Goal: Task Accomplishment & Management: Manage account settings

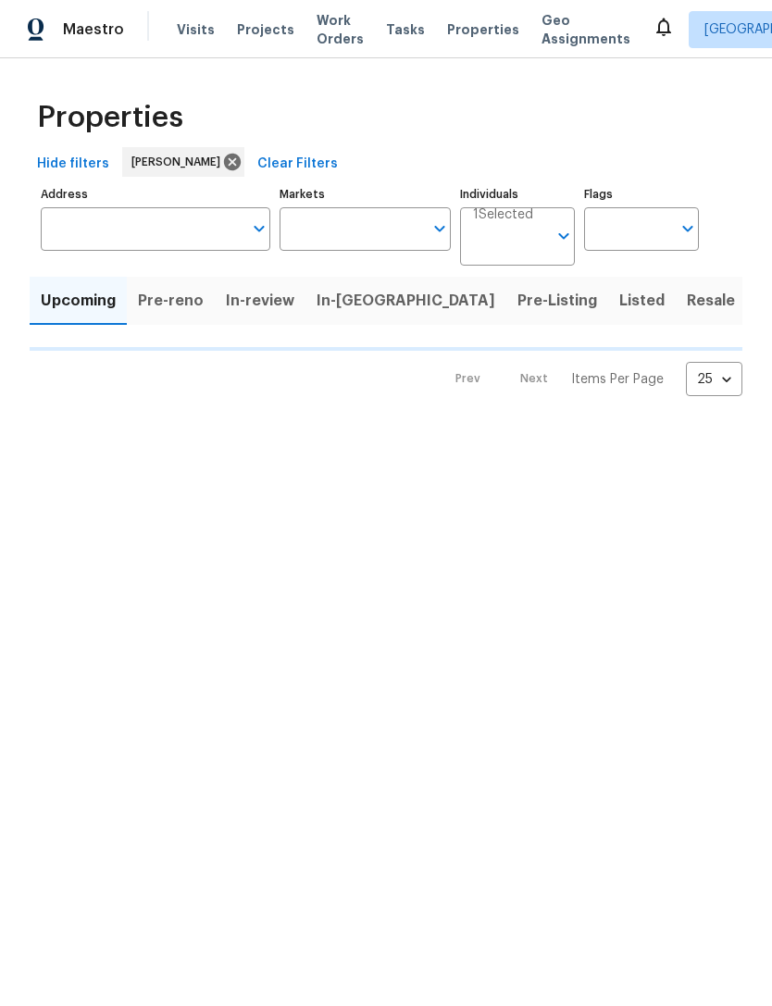
type input "100"
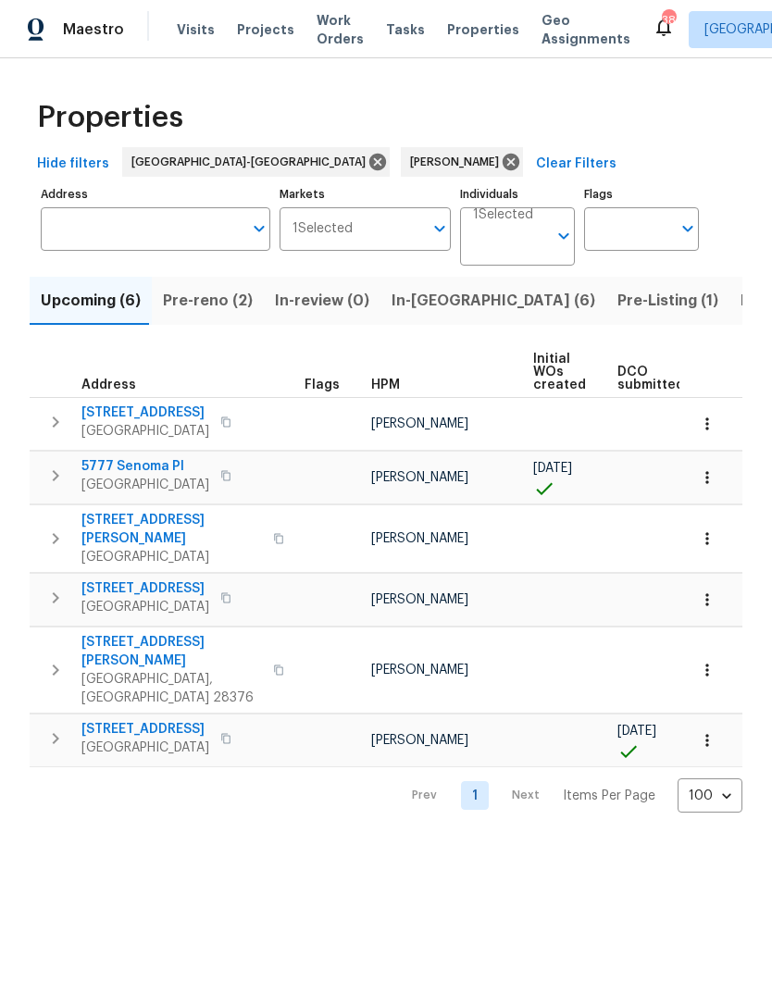
click at [210, 317] on button "Pre-reno (2)" at bounding box center [208, 301] width 112 height 48
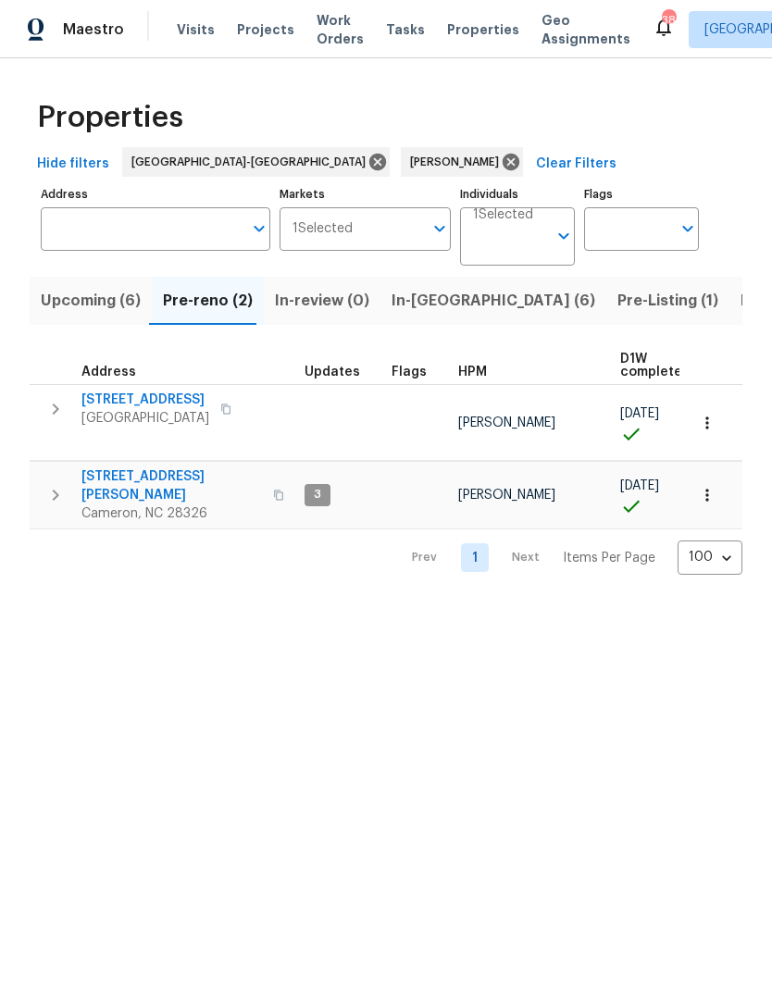
click at [108, 304] on span "Upcoming (6)" at bounding box center [91, 301] width 100 height 26
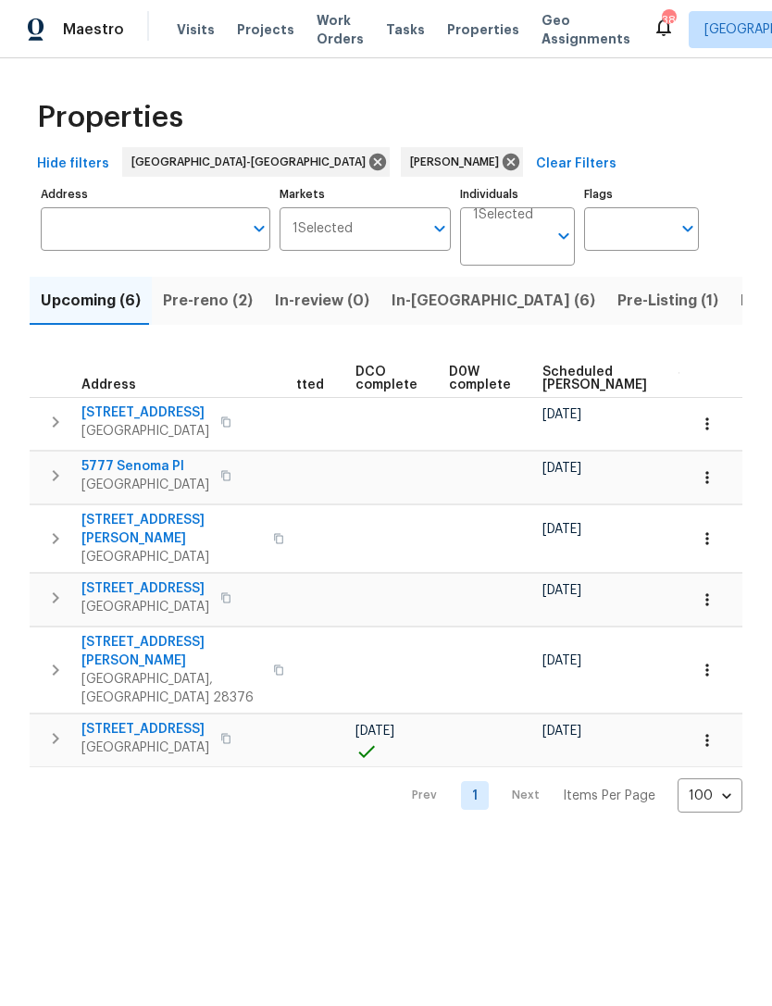
scroll to position [0, 363]
click at [562, 388] on span "Scheduled [PERSON_NAME]" at bounding box center [591, 379] width 105 height 26
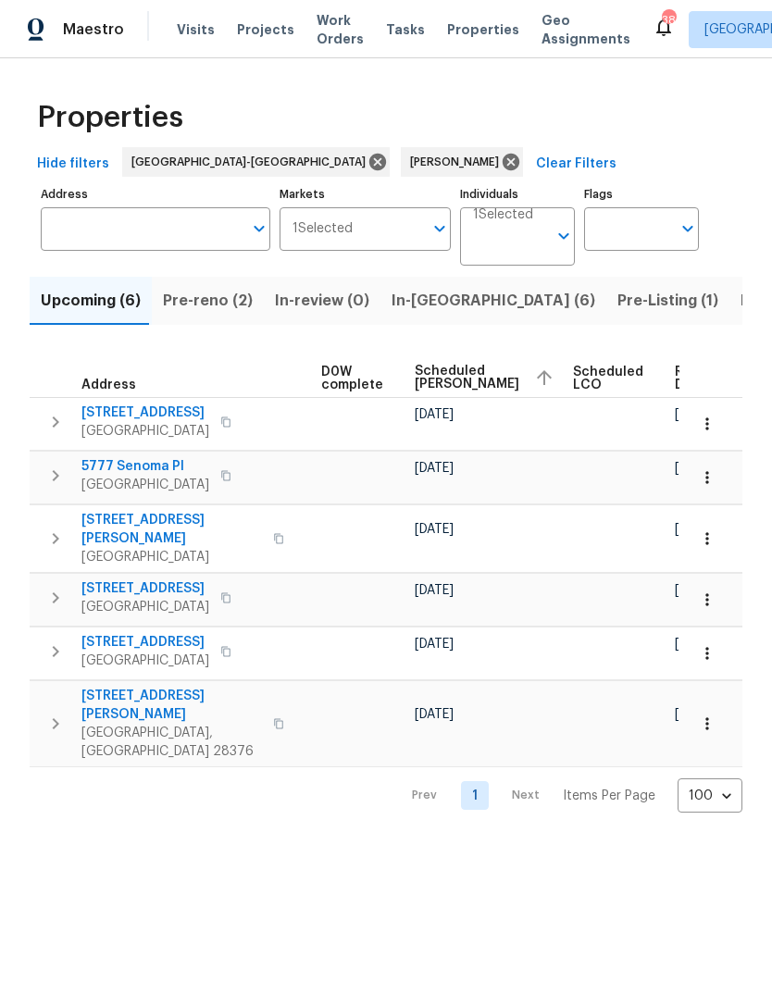
scroll to position [0, 486]
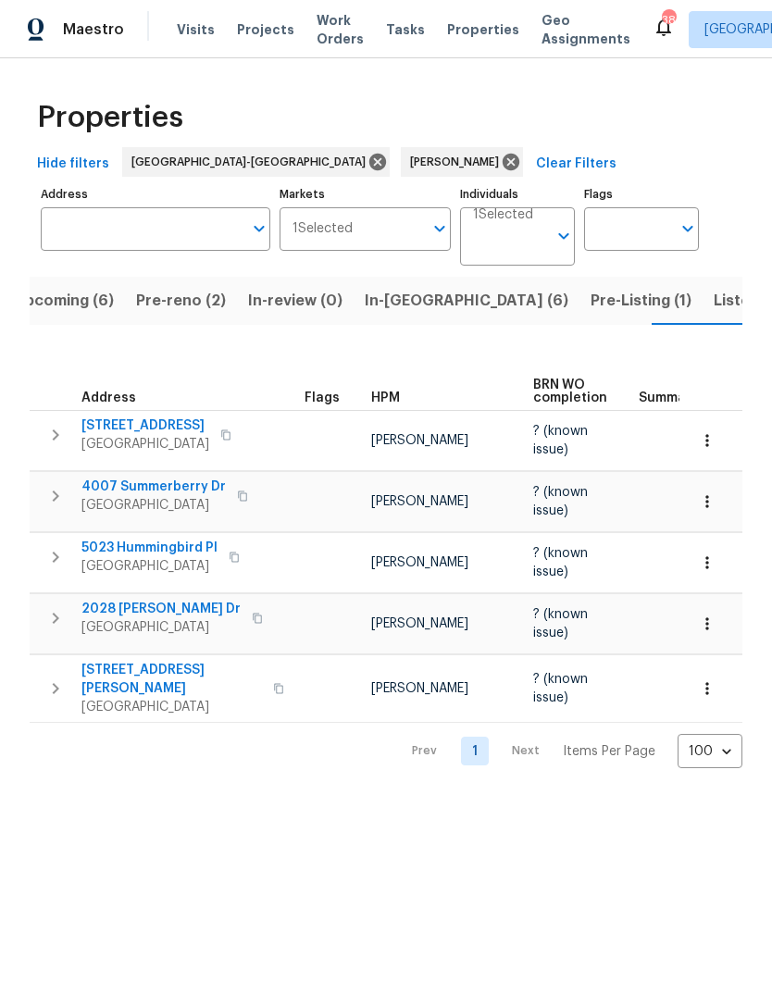
click at [79, 301] on span "Upcoming (6)" at bounding box center [64, 301] width 100 height 26
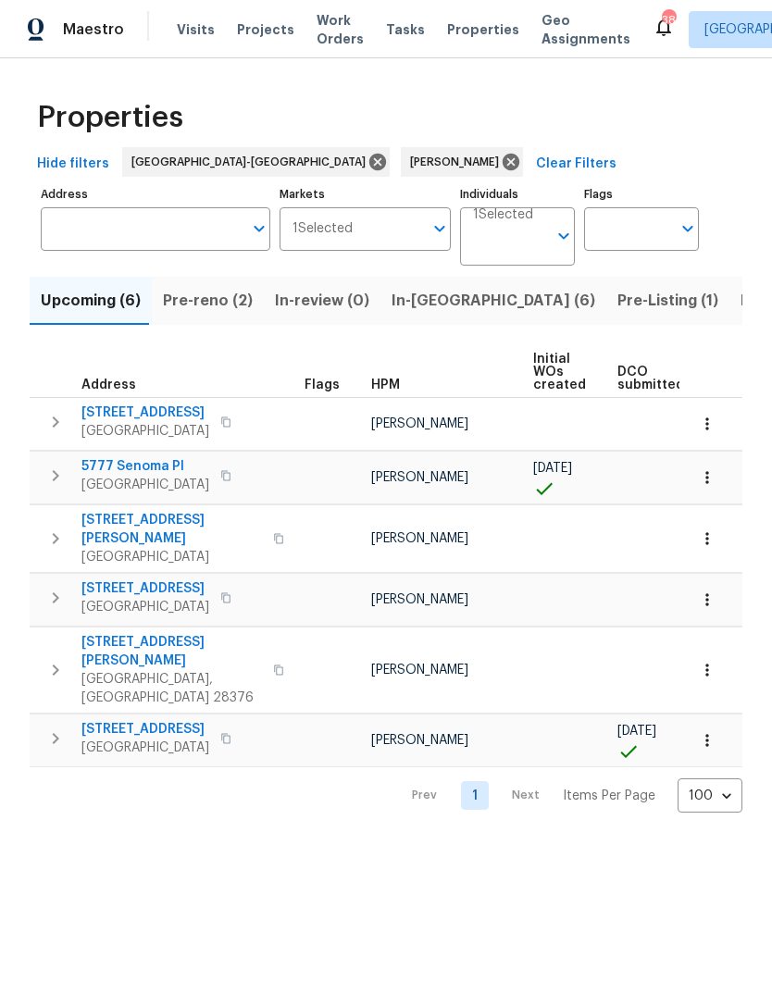
click at [202, 295] on span "Pre-reno (2)" at bounding box center [208, 301] width 90 height 26
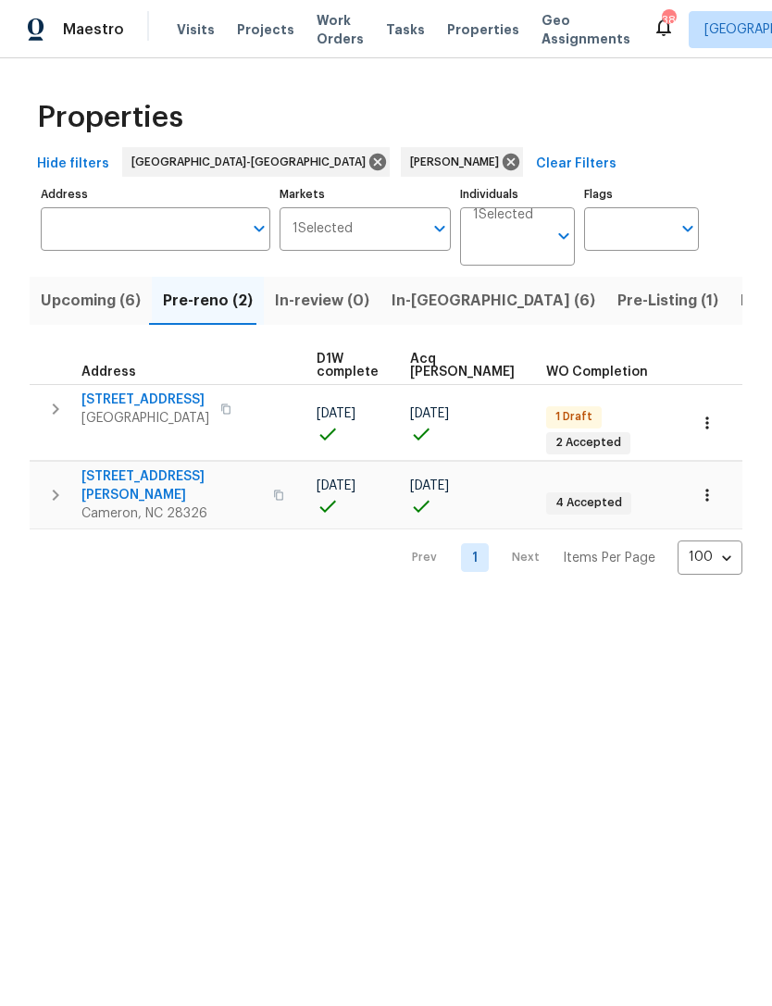
scroll to position [0, 303]
click at [713, 416] on icon "button" at bounding box center [707, 423] width 19 height 19
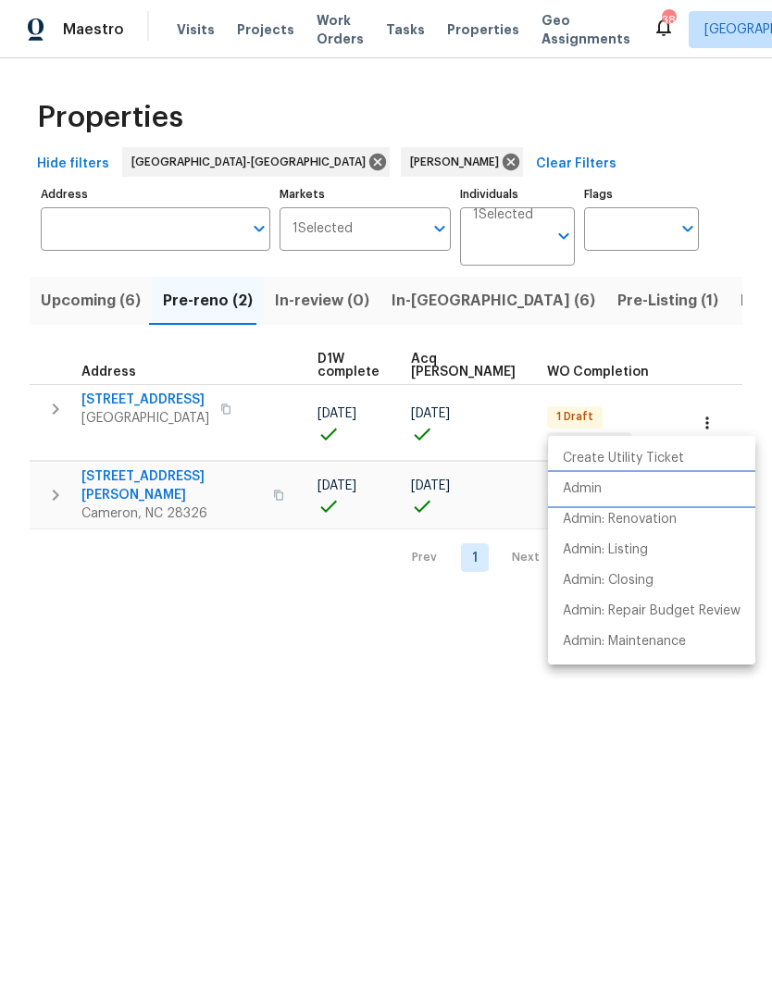
click at [589, 480] on p "Admin" at bounding box center [582, 488] width 39 height 19
click at [352, 675] on div at bounding box center [386, 503] width 772 height 1006
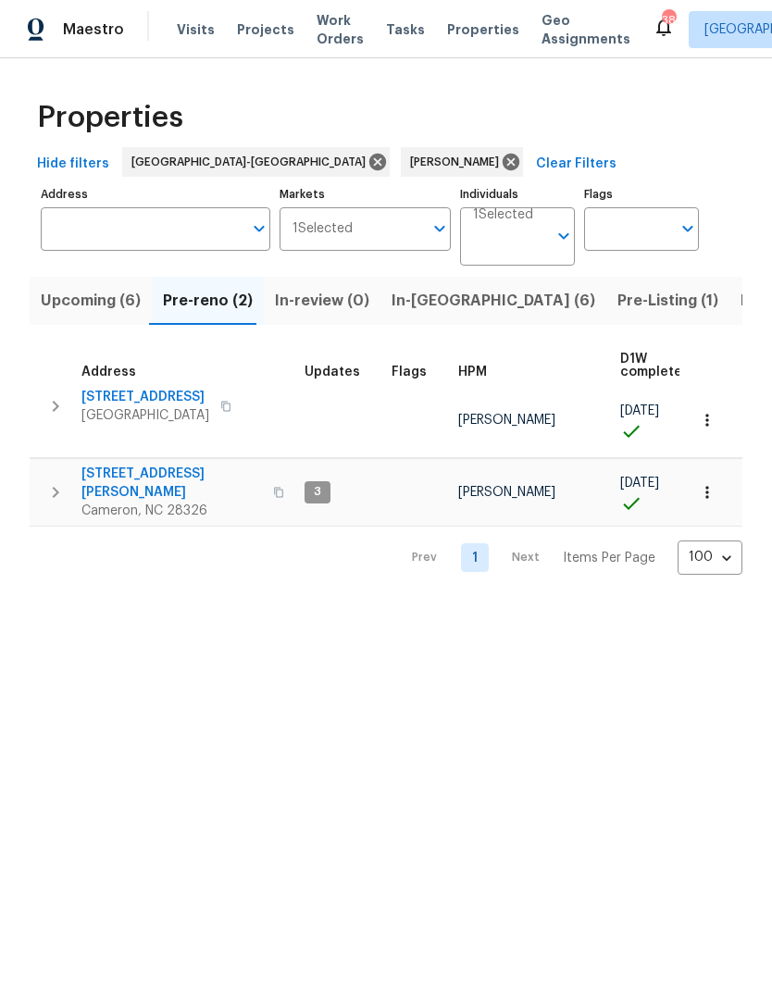
scroll to position [10, 0]
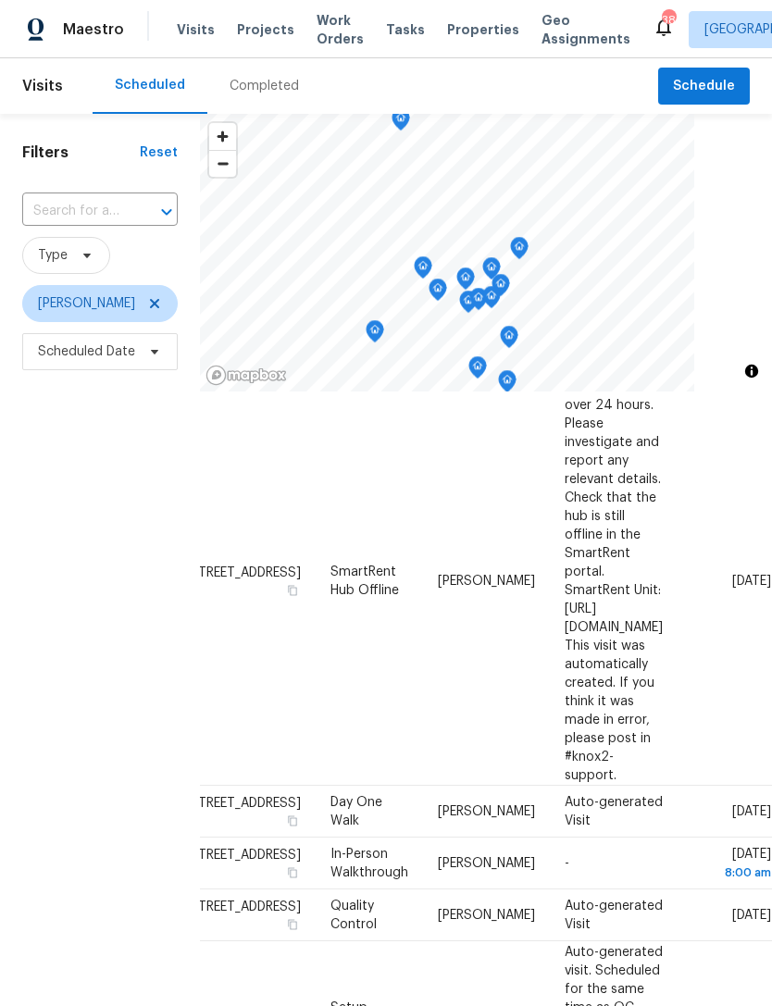
scroll to position [187, 155]
click at [0, 0] on span at bounding box center [0, 0] width 0 height 0
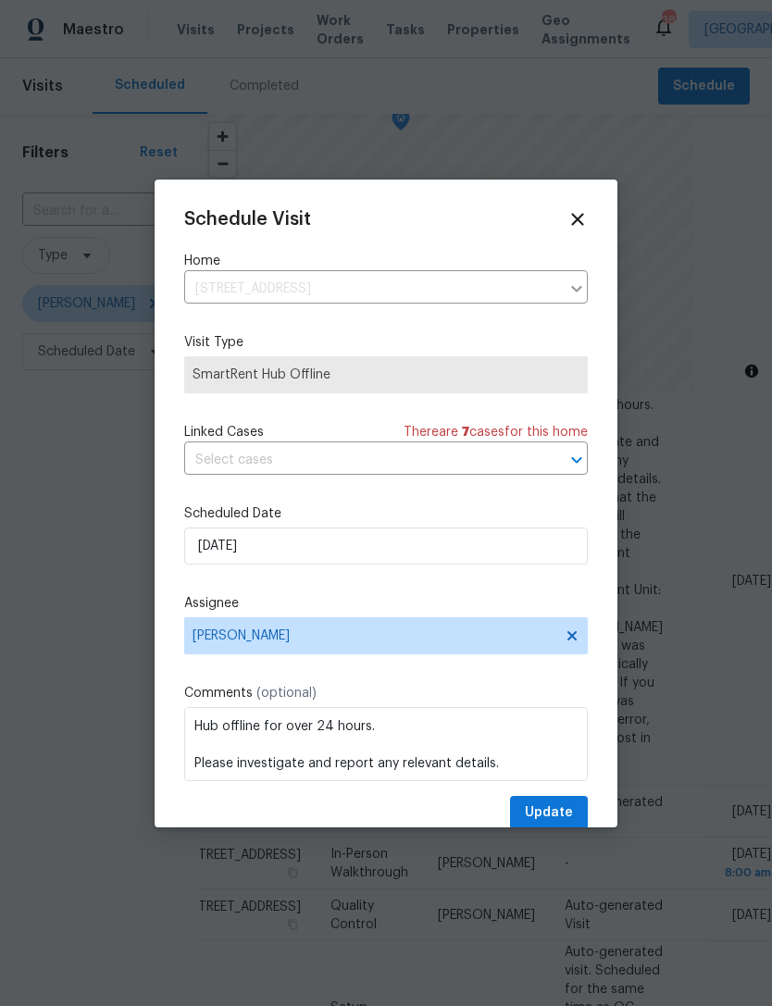
click at [285, 492] on div "Schedule Visit Home 136 Bristol Ct, Raeford, NC 28376 ​ Visit Type SmartRent Hu…" at bounding box center [385, 519] width 403 height 621
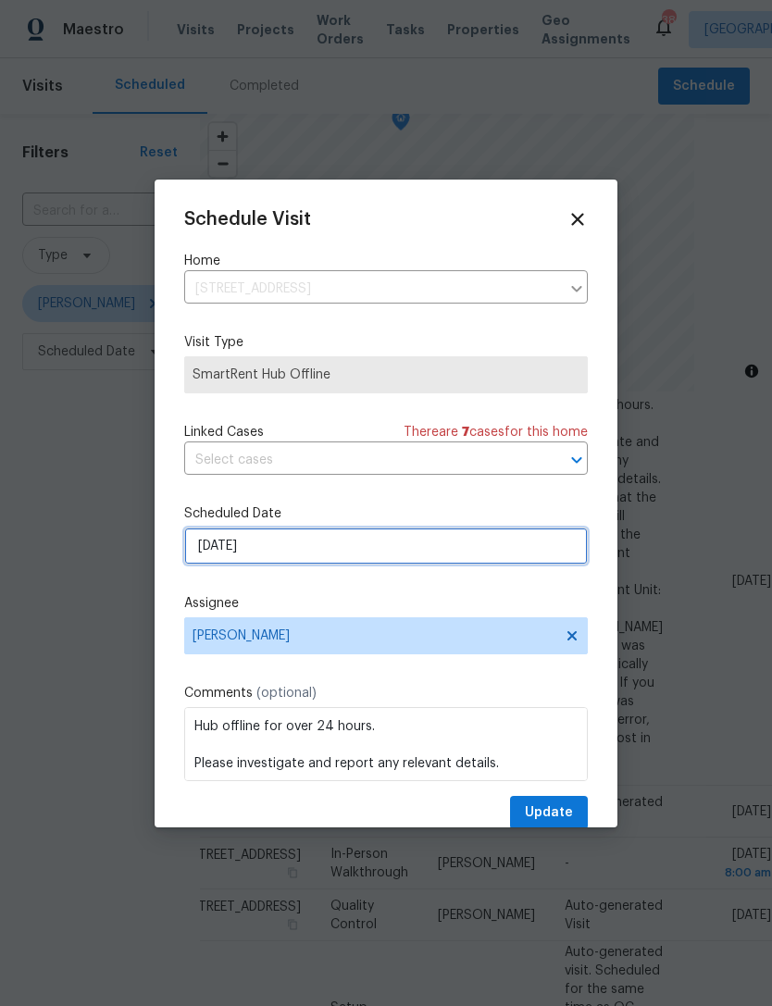
click at [320, 543] on input "10/2/2025" at bounding box center [385, 545] width 403 height 37
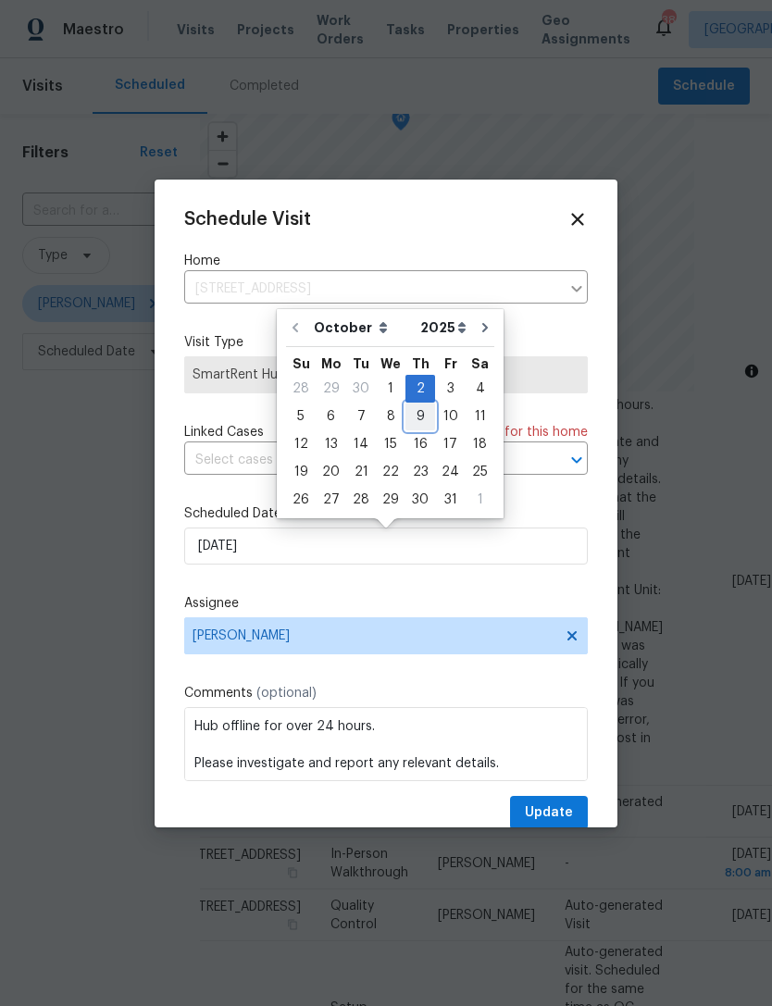
click at [423, 413] on div "9" at bounding box center [420, 416] width 30 height 26
type input "10/9/2025"
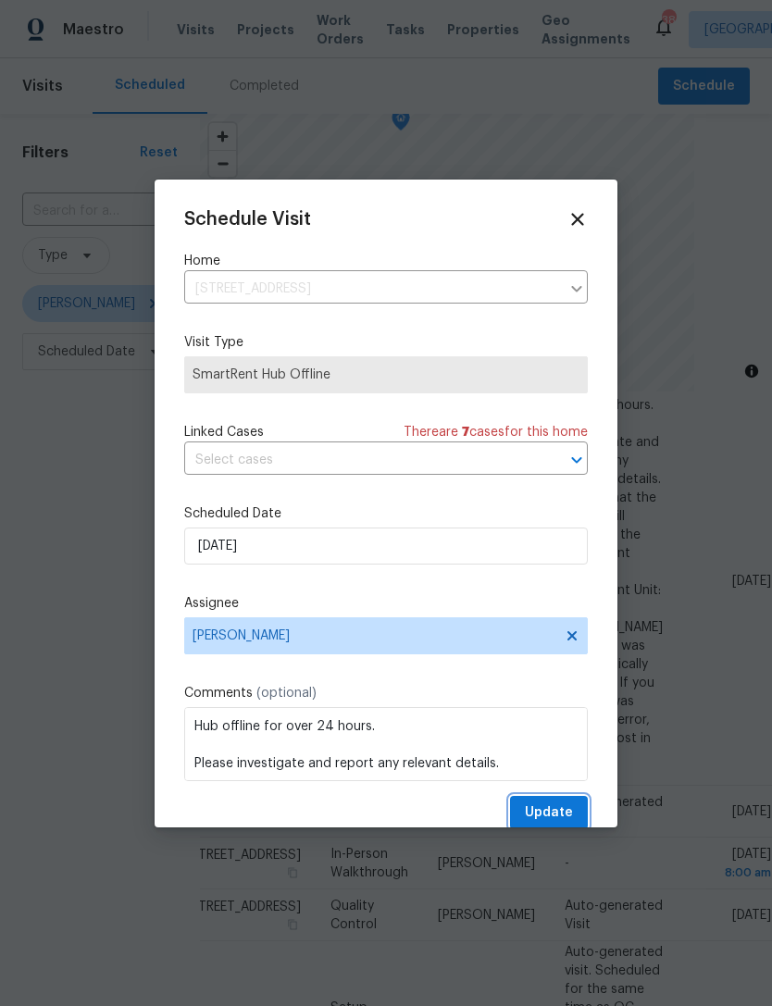
click at [549, 814] on span "Update" at bounding box center [549, 812] width 48 height 23
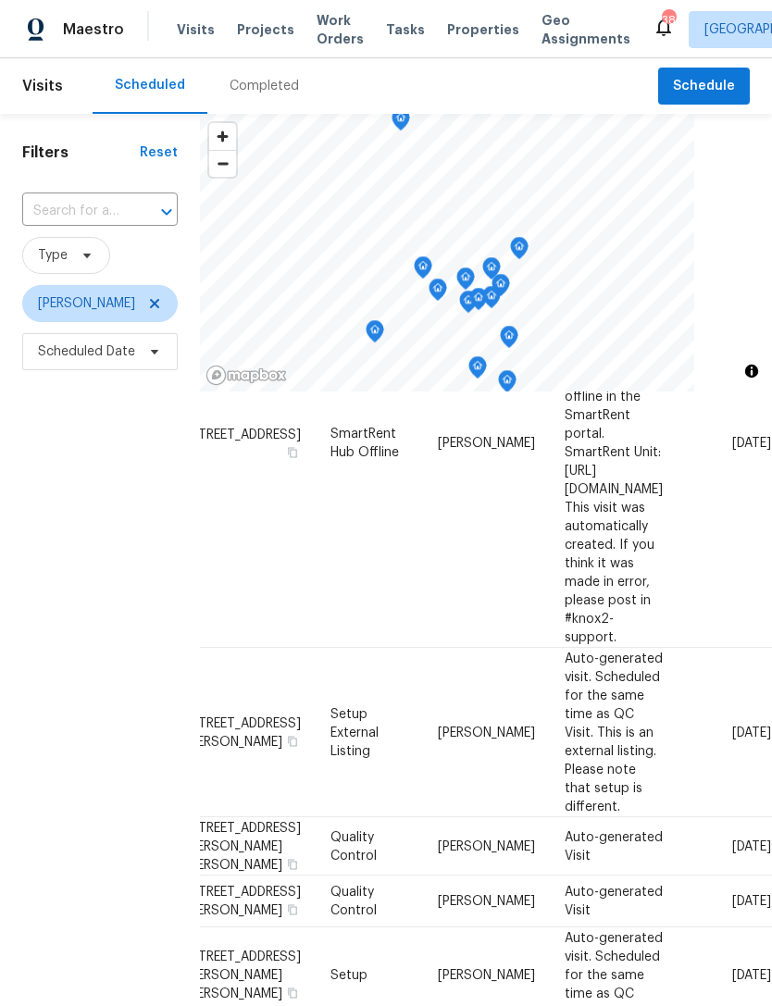
scroll to position [923, 155]
click at [0, 0] on icon at bounding box center [0, 0] width 0 height 0
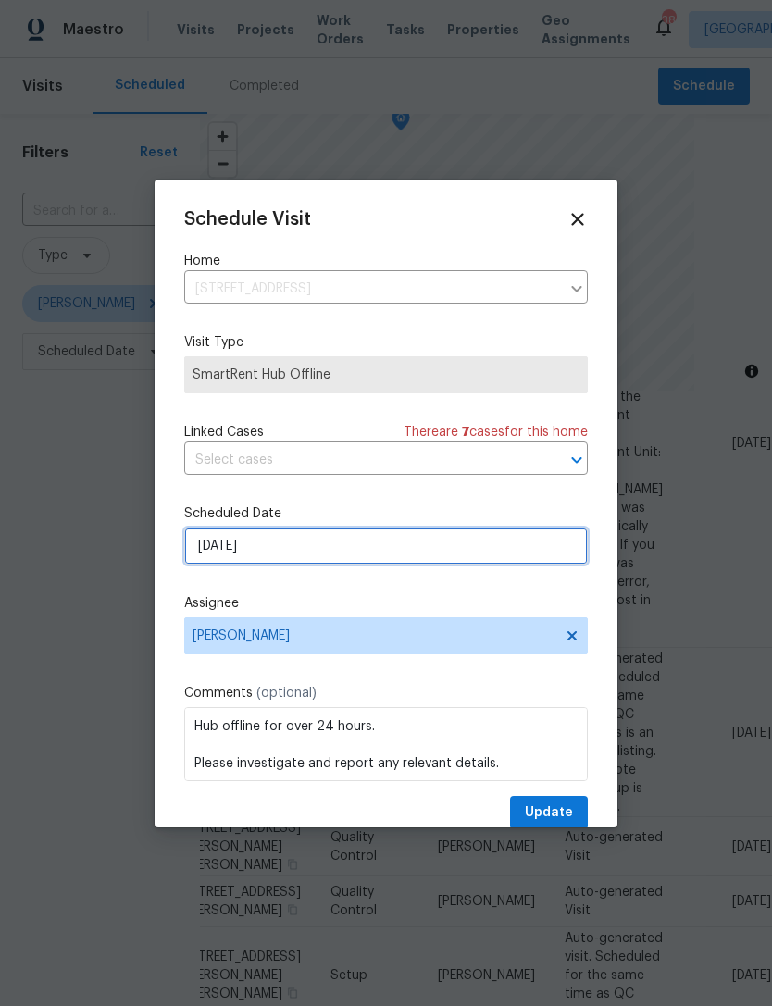
click at [346, 547] on input "10/9/2025" at bounding box center [385, 545] width 403 height 37
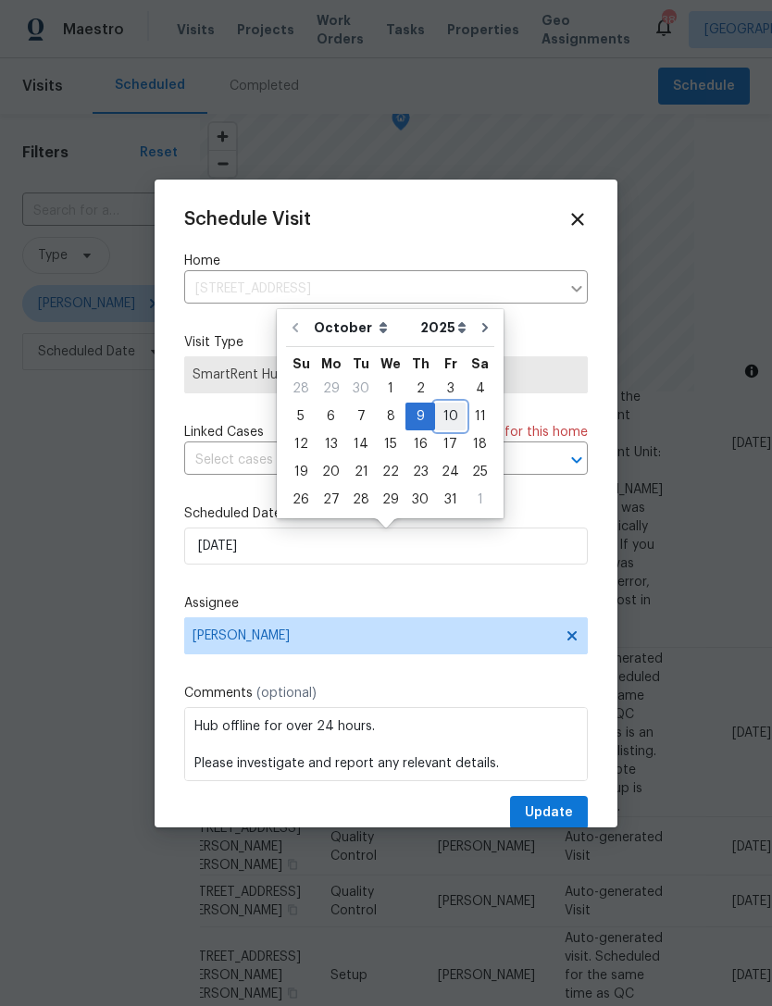
click at [448, 413] on div "10" at bounding box center [450, 416] width 31 height 26
type input "[DATE]"
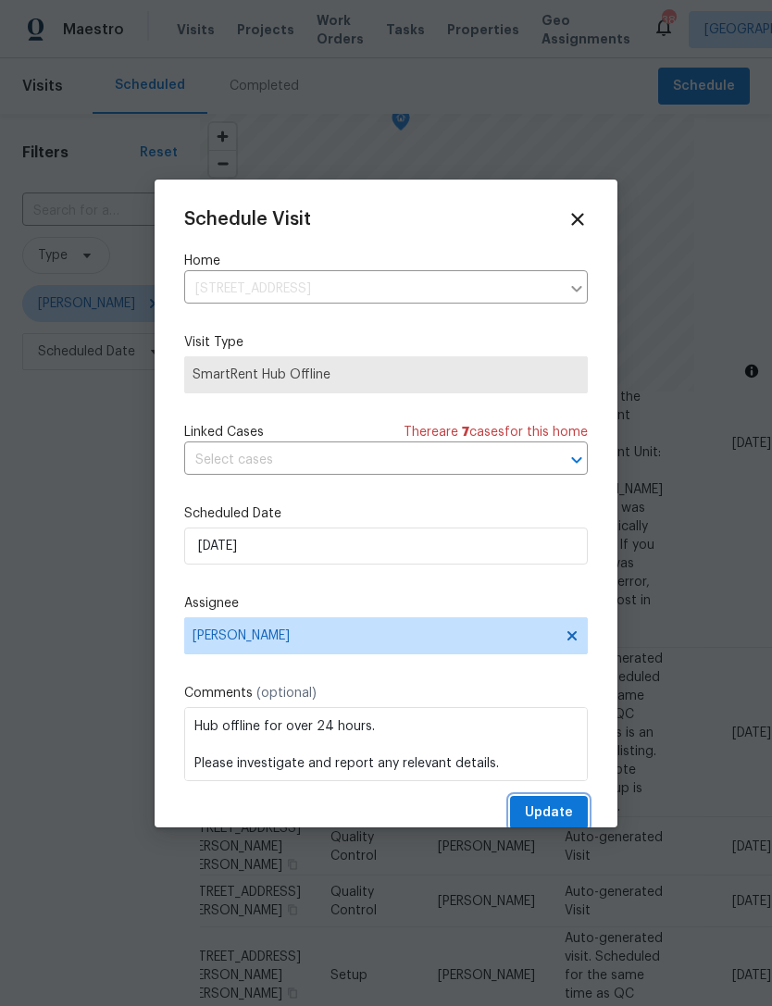
click at [539, 806] on span "Update" at bounding box center [549, 812] width 48 height 23
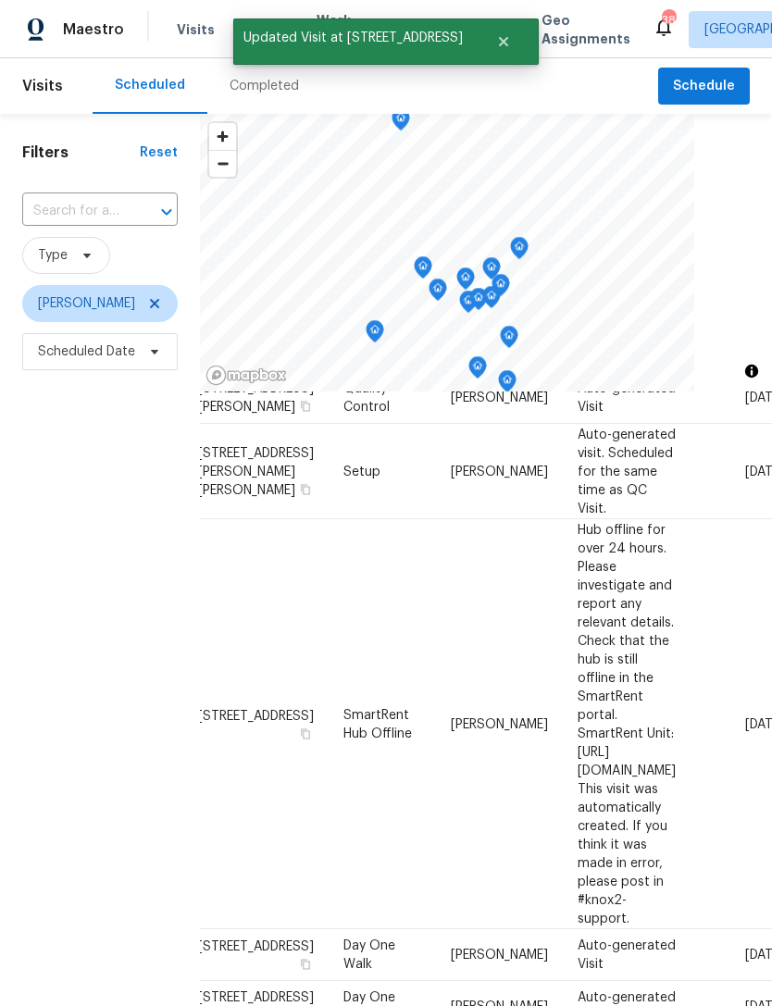
scroll to position [1015, 56]
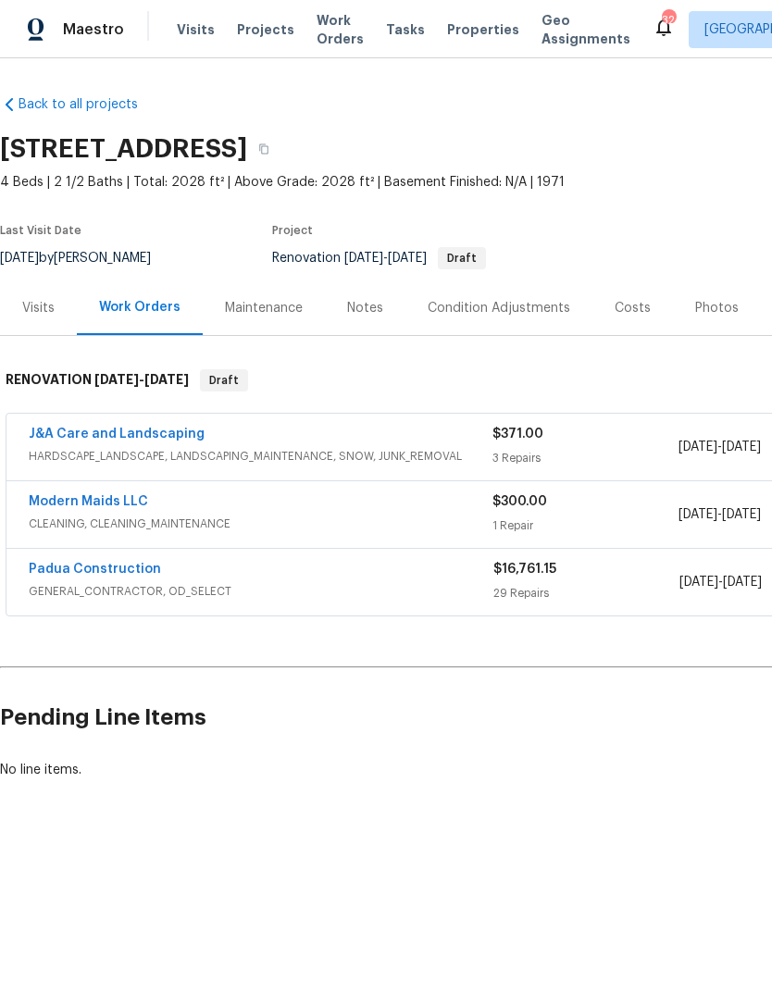
click at [41, 305] on div "Visits" at bounding box center [38, 308] width 32 height 19
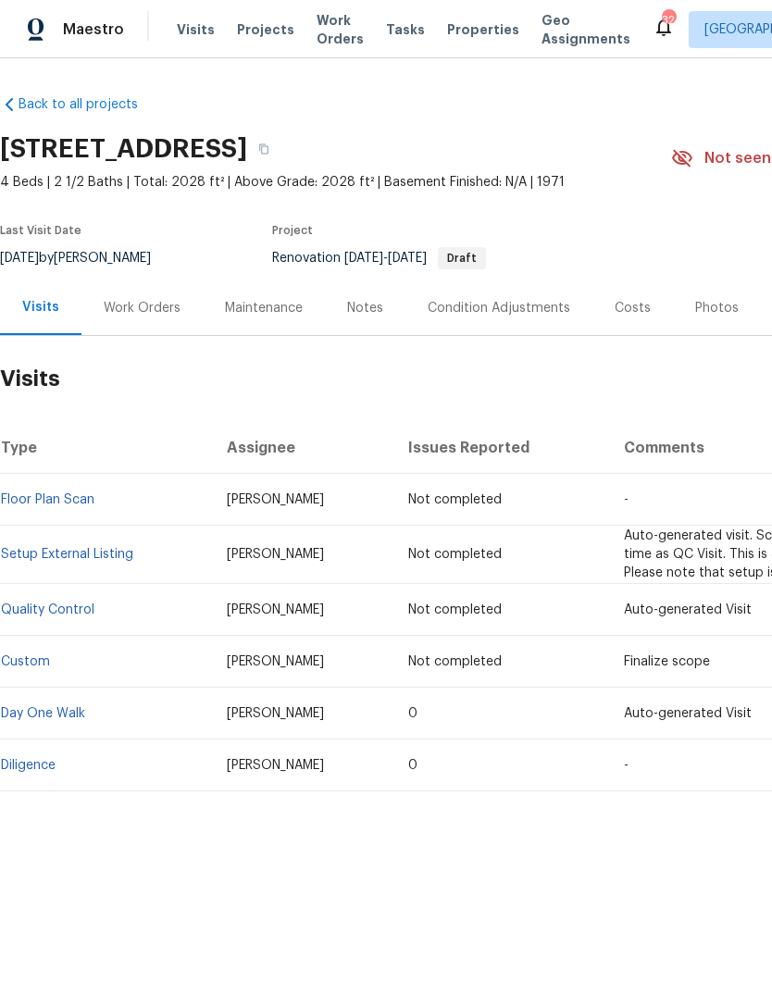
click at [42, 762] on link "Diligence" at bounding box center [28, 765] width 55 height 13
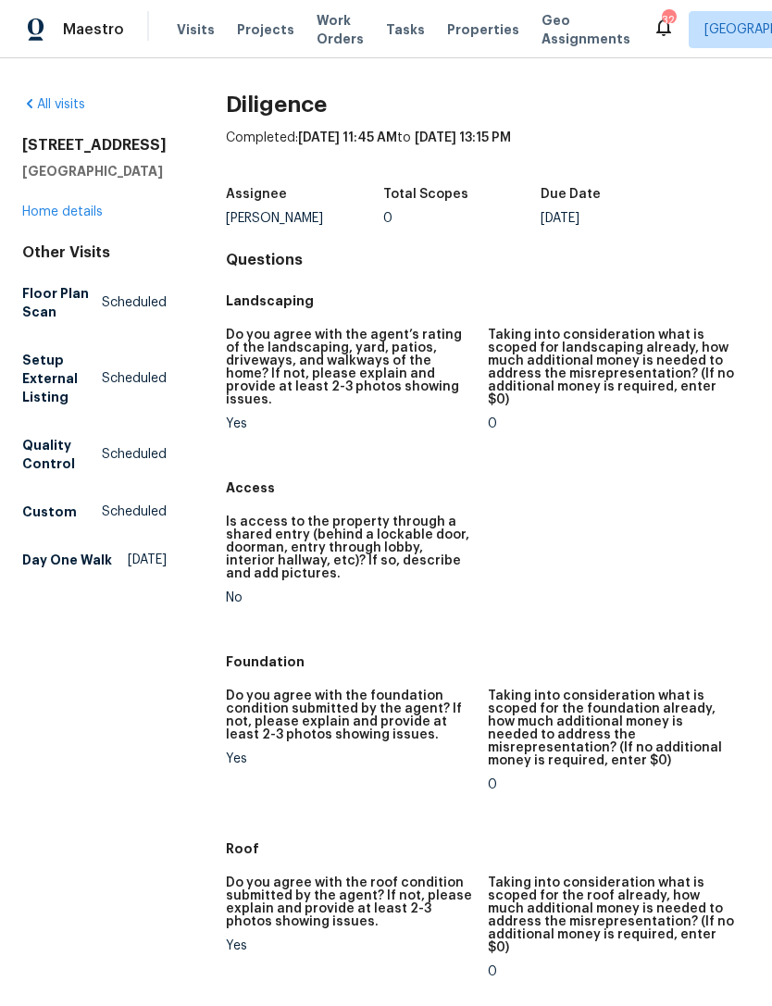
click at [72, 218] on link "Home details" at bounding box center [62, 211] width 81 height 13
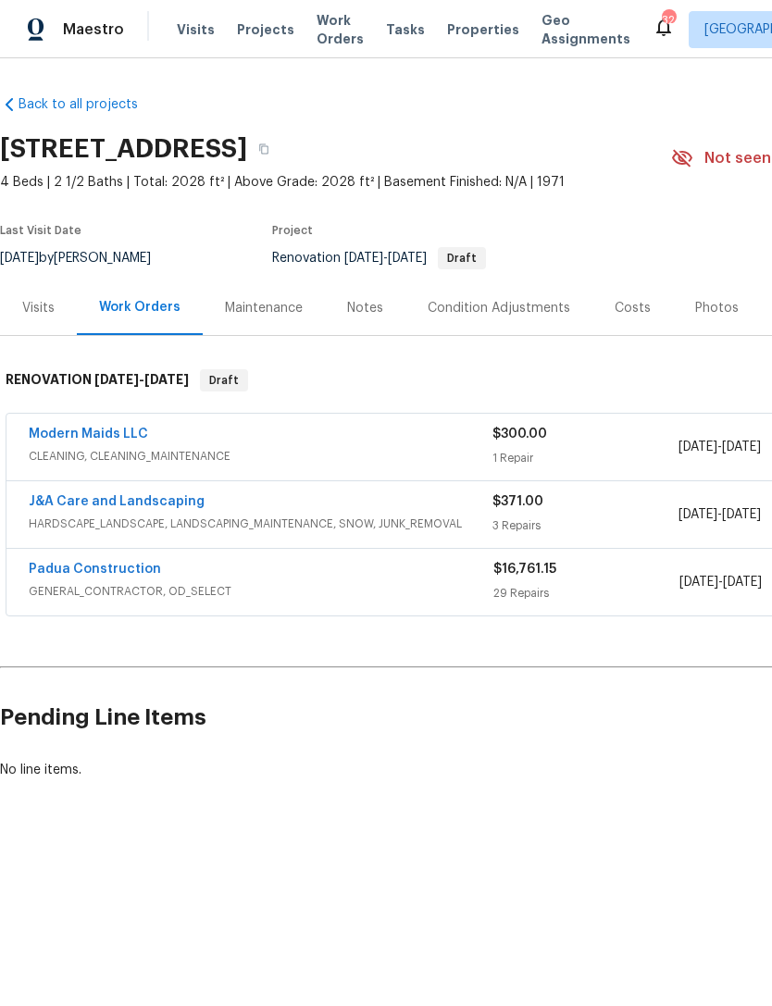
click at [376, 304] on div "Notes" at bounding box center [365, 308] width 36 height 19
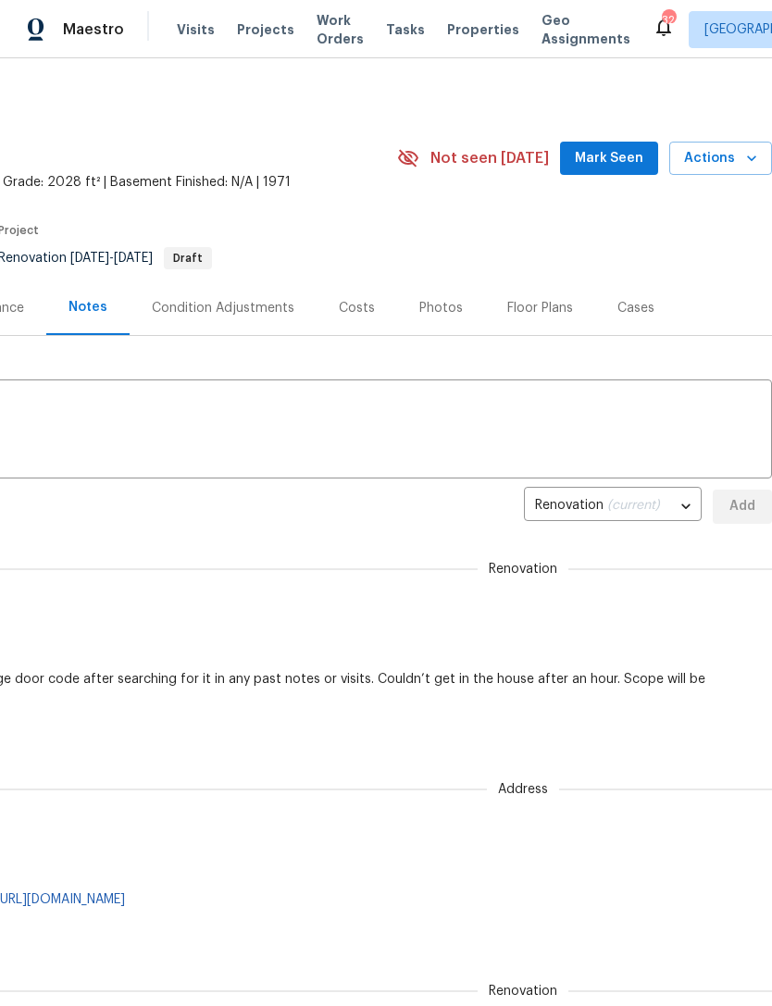
scroll to position [0, 274]
click at [751, 158] on icon "button" at bounding box center [751, 158] width 19 height 19
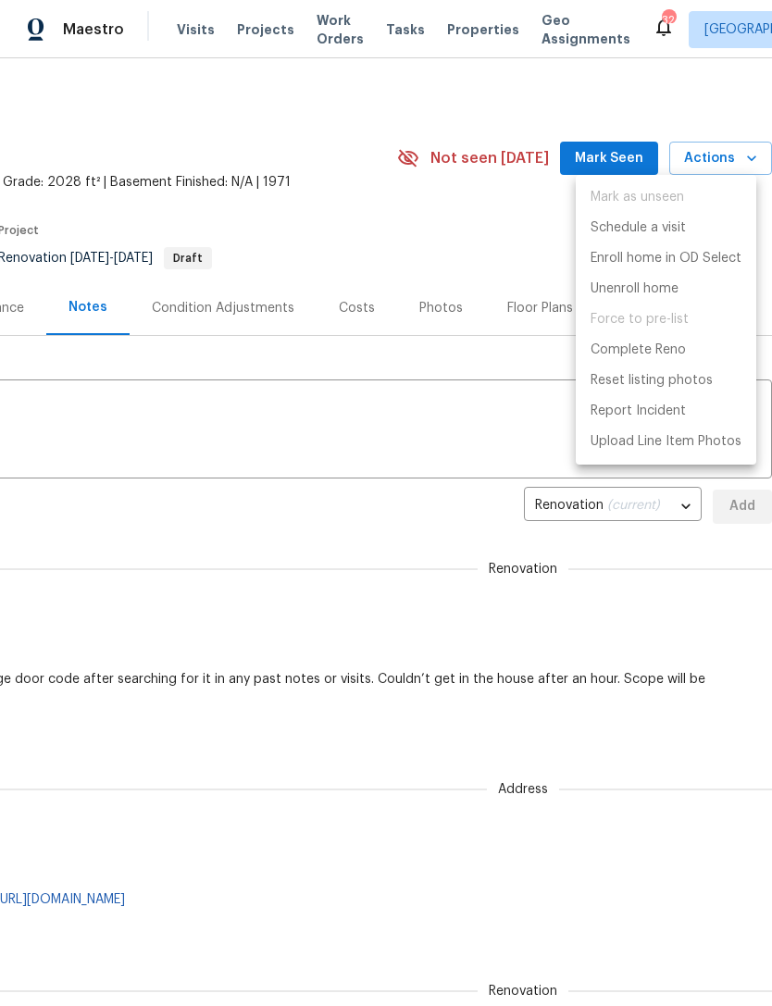
click at [373, 213] on div at bounding box center [386, 503] width 772 height 1006
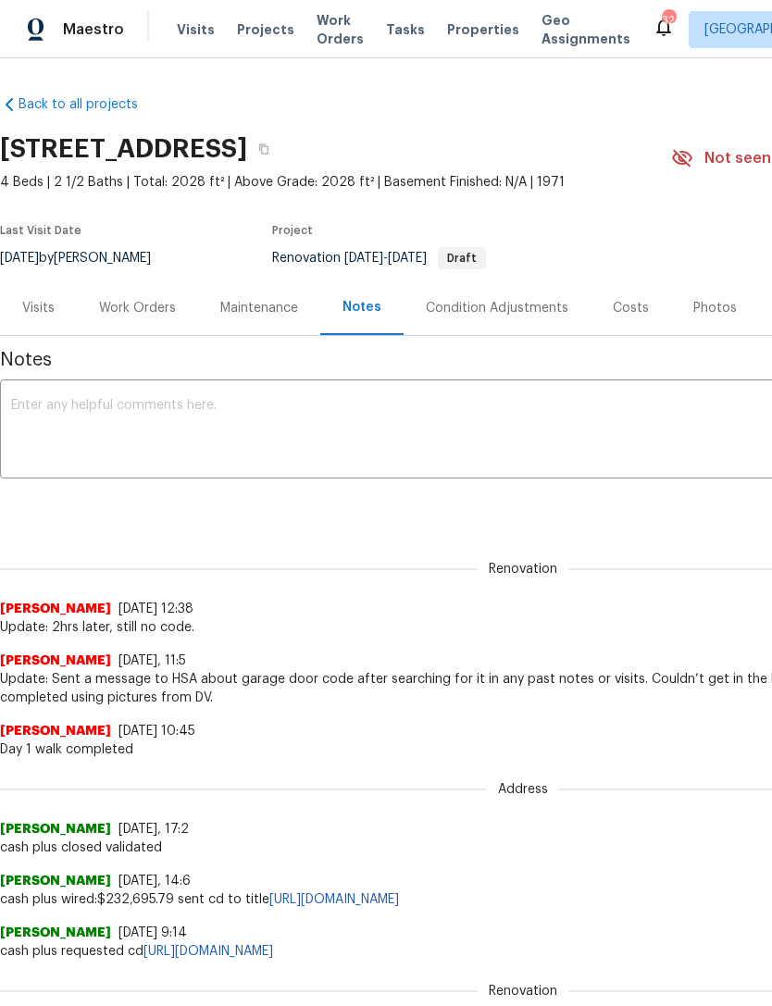
scroll to position [0, 0]
click at [136, 306] on div "Work Orders" at bounding box center [137, 308] width 77 height 19
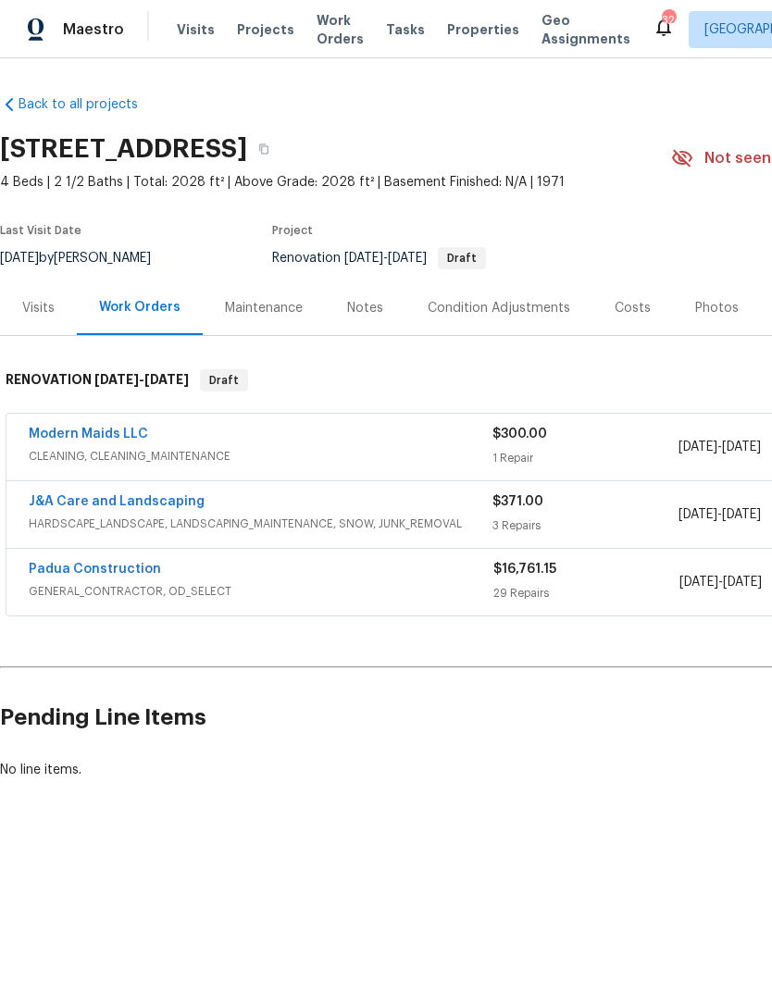
click at [81, 428] on link "Modern Maids LLC" at bounding box center [88, 434] width 119 height 13
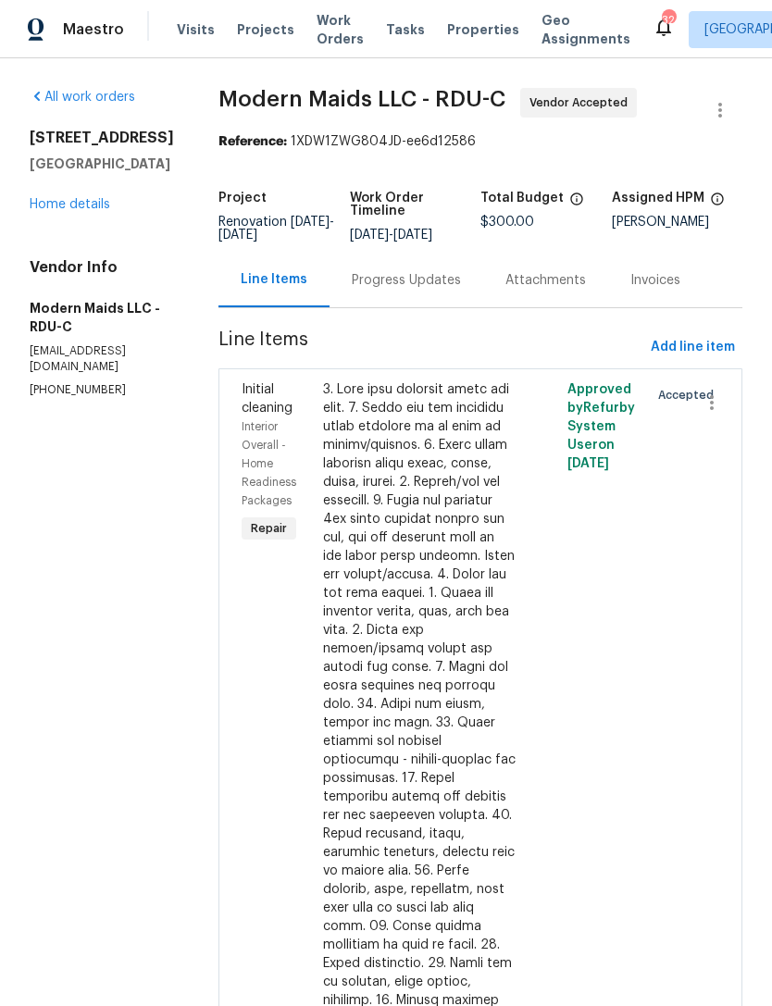
click at [386, 290] on div "Progress Updates" at bounding box center [406, 280] width 109 height 19
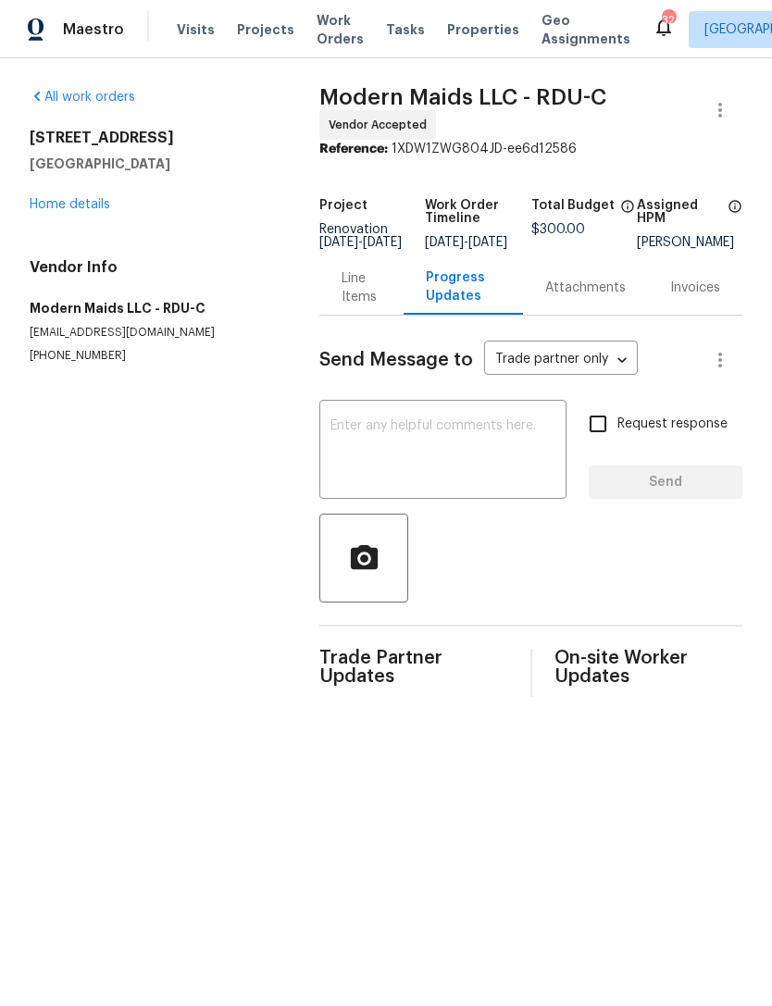
click at [98, 210] on link "Home details" at bounding box center [70, 204] width 81 height 13
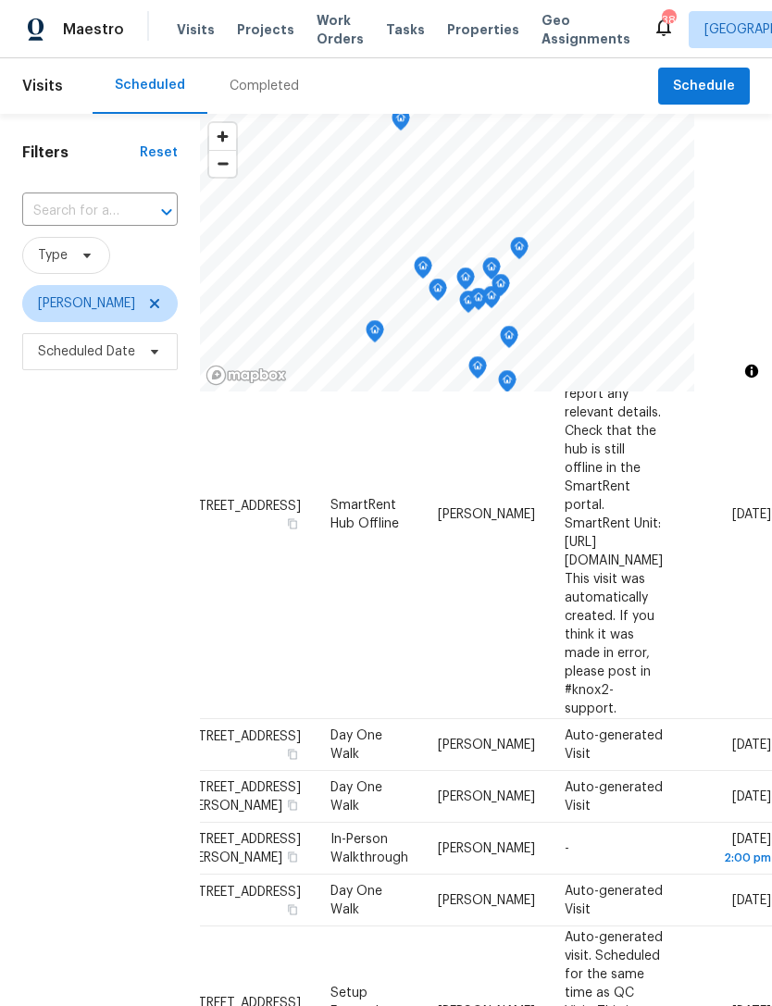
scroll to position [1302, 155]
click at [0, 0] on icon at bounding box center [0, 0] width 0 height 0
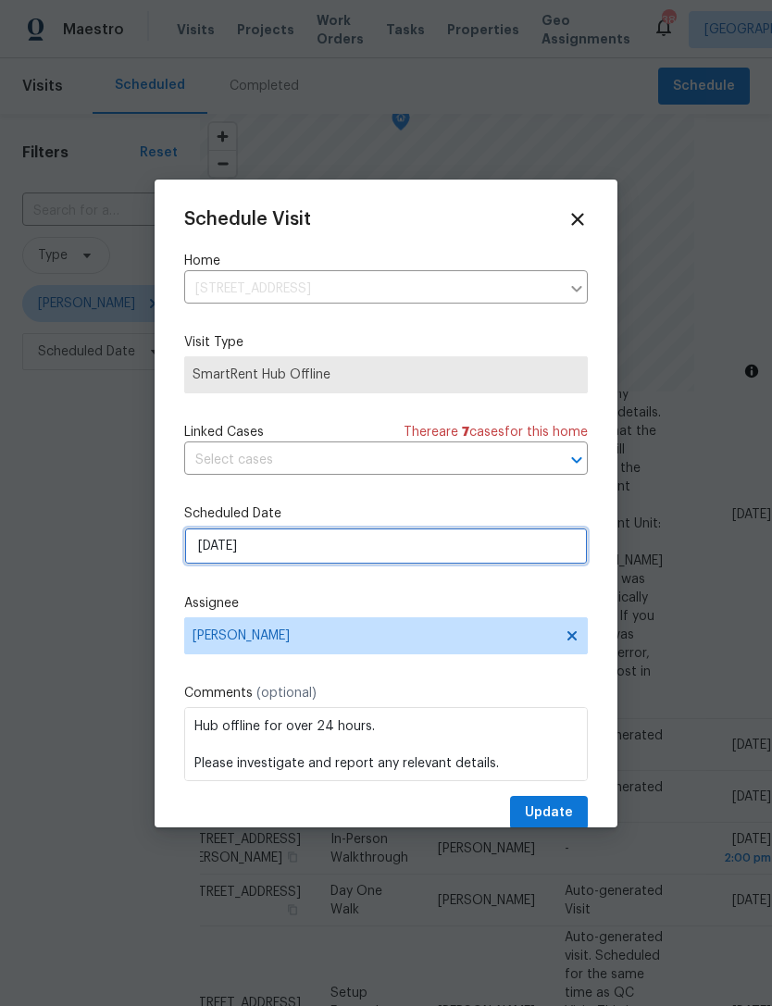
click at [283, 555] on input "[DATE]" at bounding box center [385, 545] width 403 height 37
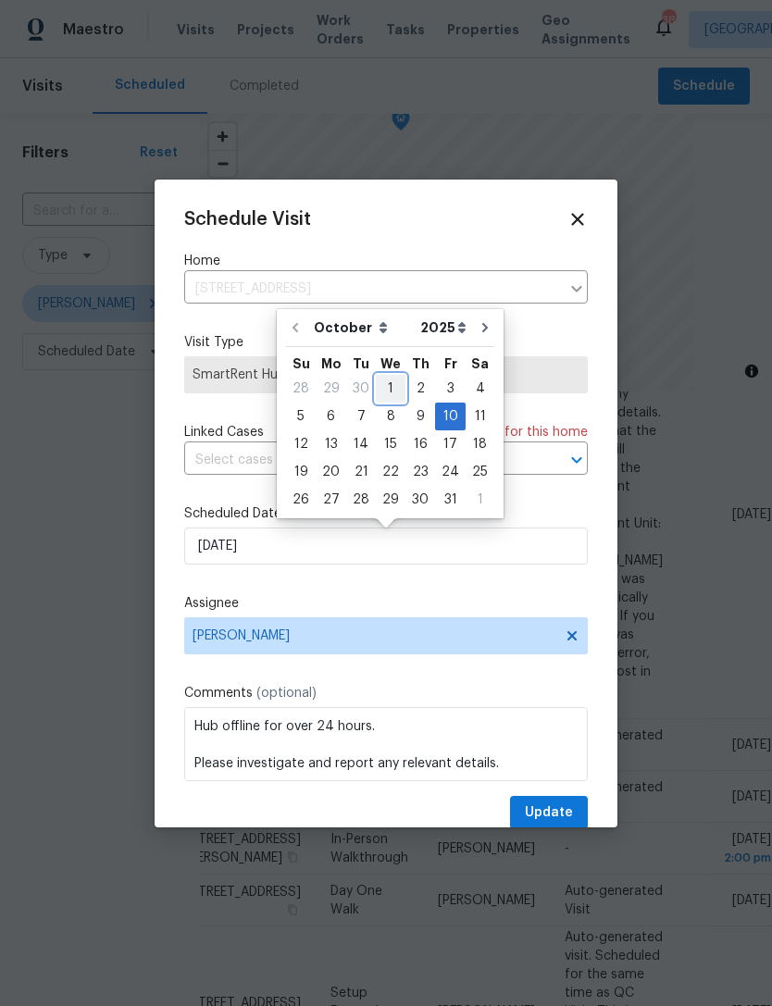
click at [386, 390] on div "1" at bounding box center [391, 389] width 30 height 26
type input "[DATE]"
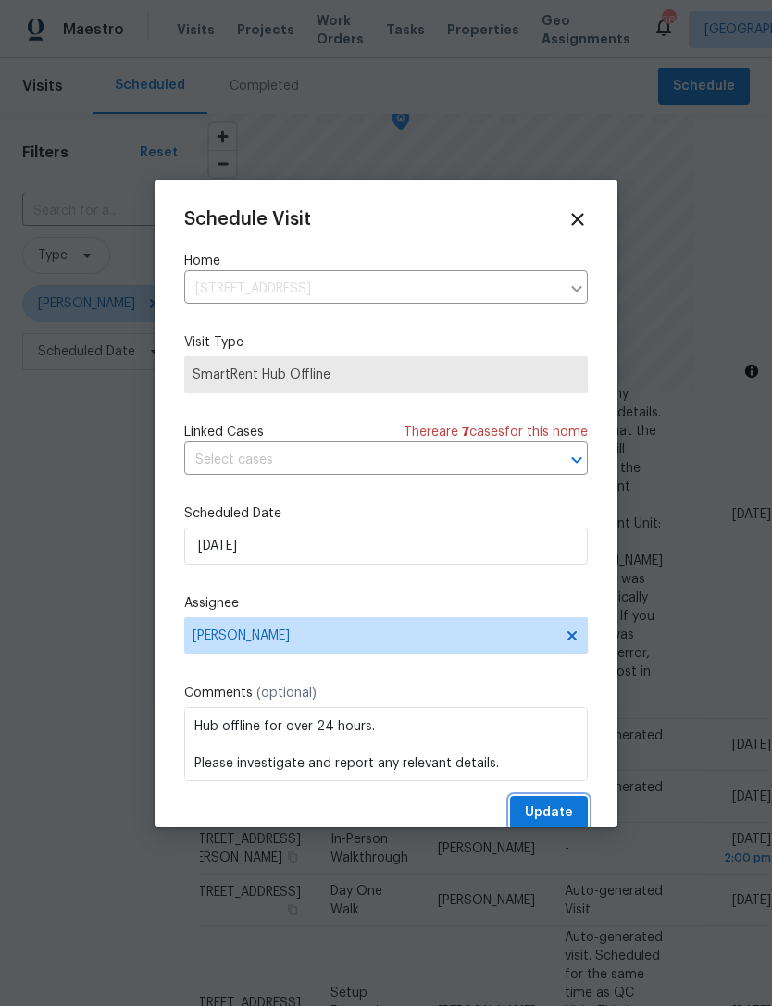
click at [560, 814] on span "Update" at bounding box center [549, 812] width 48 height 23
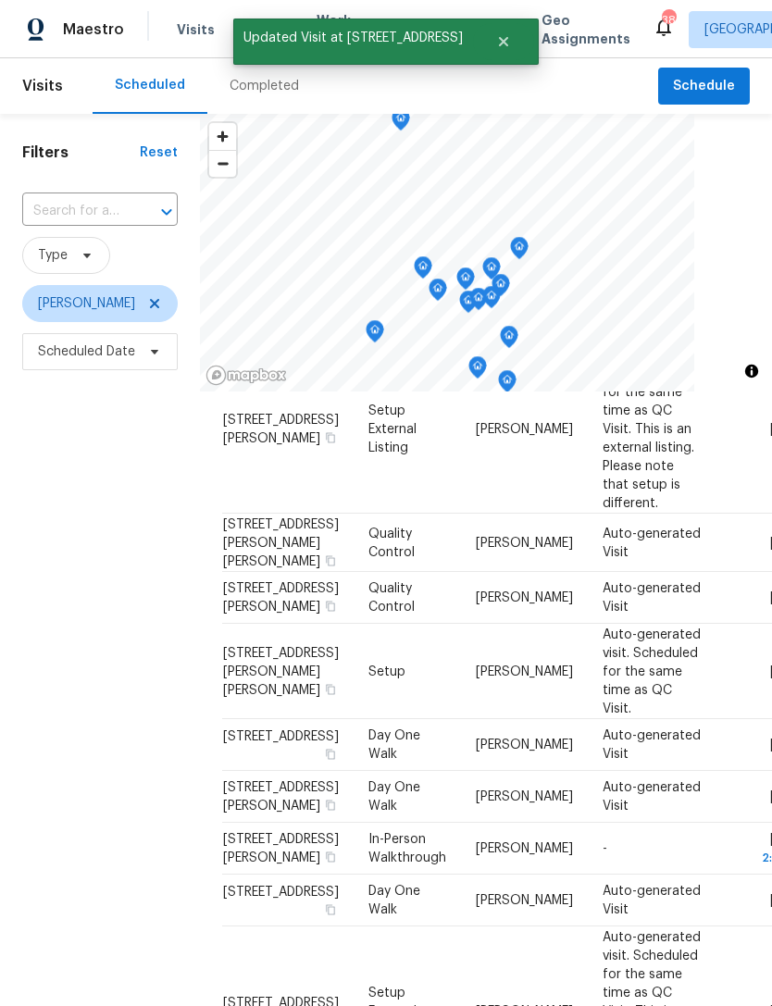
scroll to position [1380, 0]
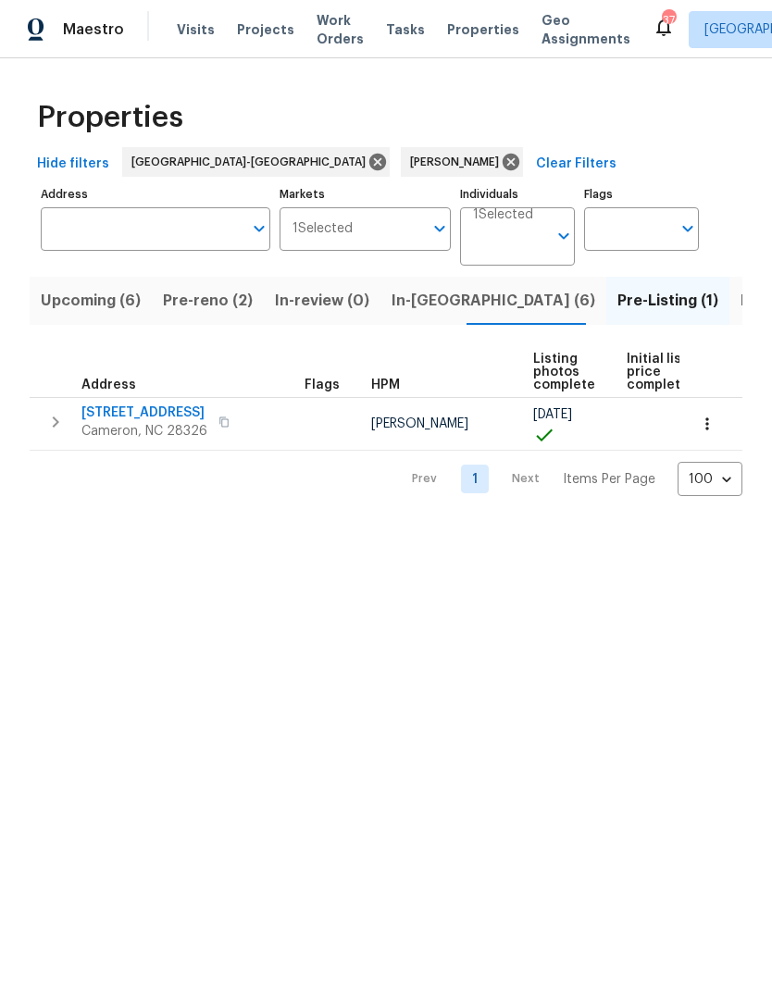
click at [166, 415] on span "[STREET_ADDRESS]" at bounding box center [144, 412] width 126 height 19
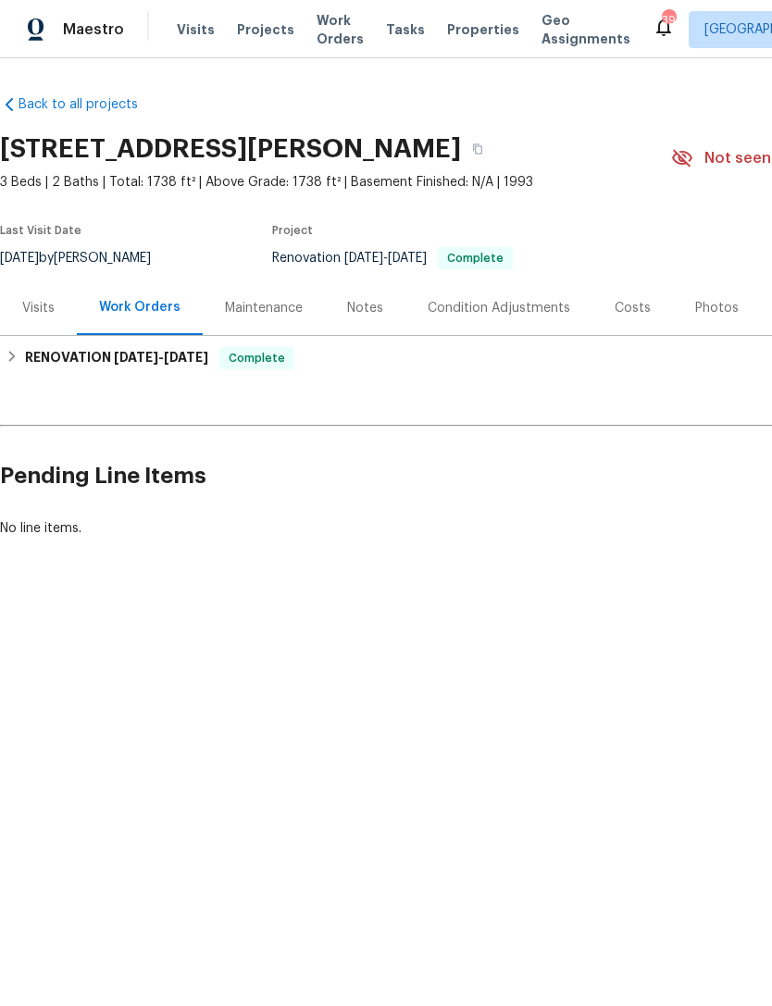
click at [363, 310] on div "Notes" at bounding box center [365, 308] width 36 height 19
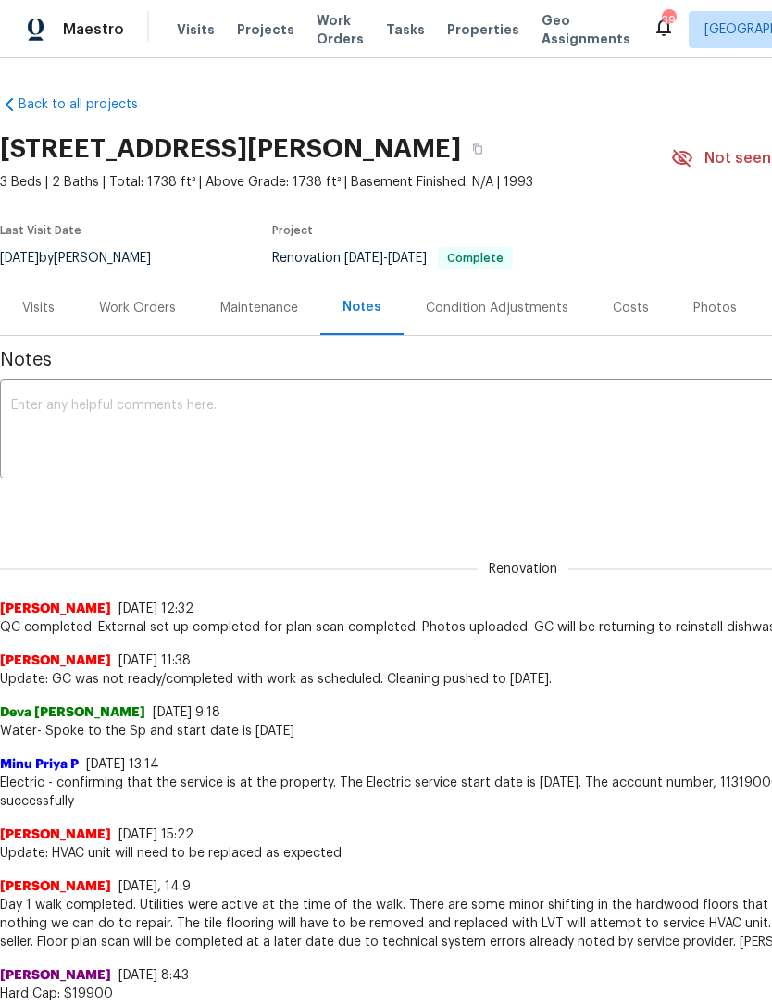
click at [80, 426] on textarea at bounding box center [522, 431] width 1023 height 65
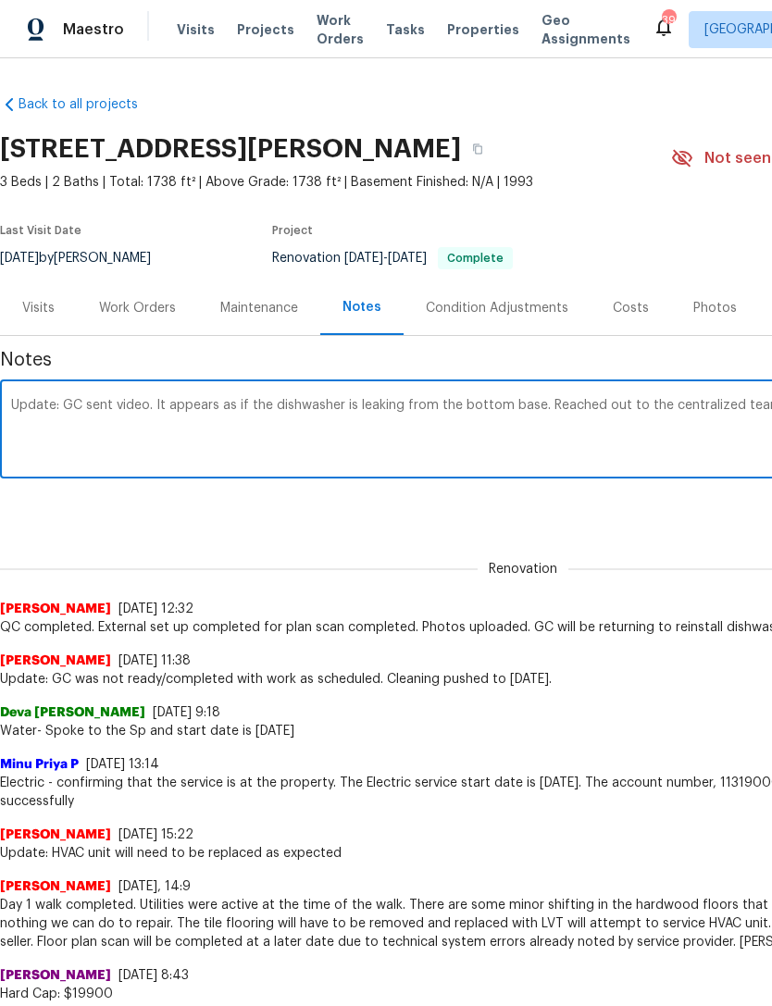
scroll to position [0, 274]
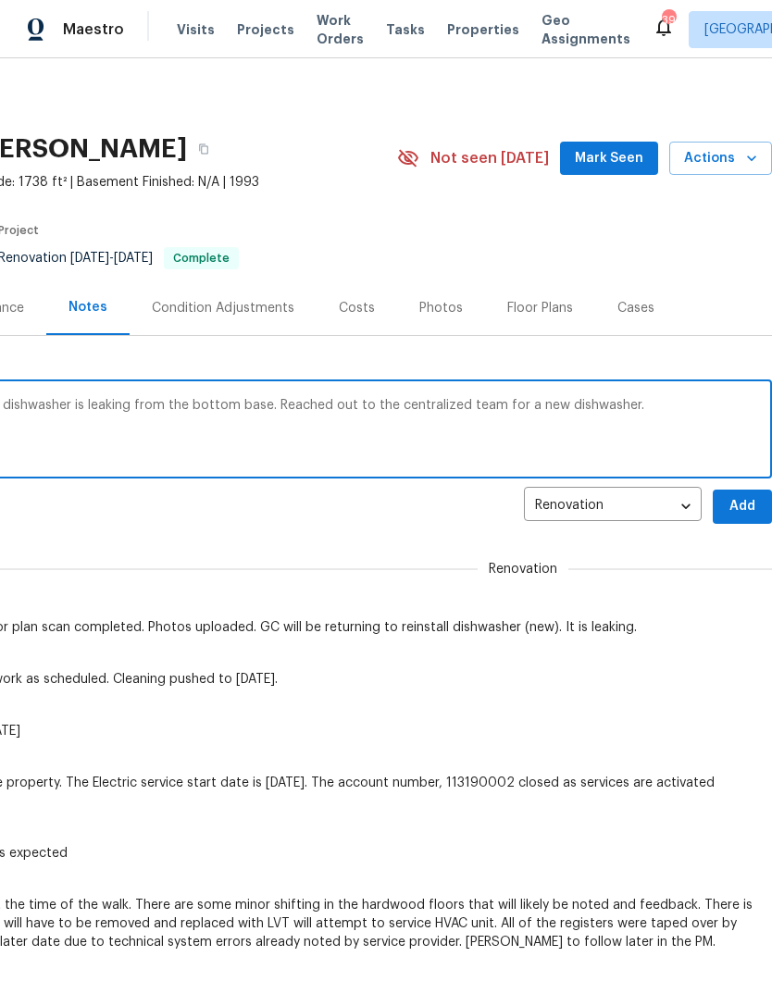
type textarea "Update: GC sent video. It appears as if the dishwasher is leaking from the bott…"
click at [745, 505] on span "Add" at bounding box center [742, 506] width 30 height 23
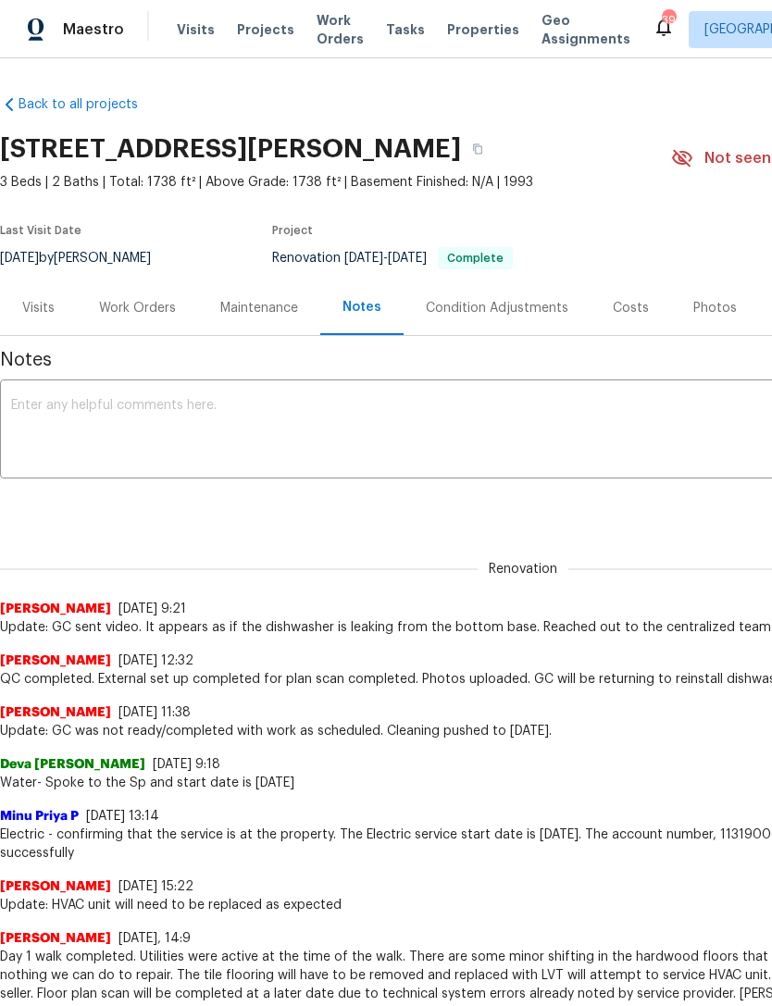
scroll to position [0, 0]
click at [136, 308] on div "Work Orders" at bounding box center [137, 308] width 77 height 19
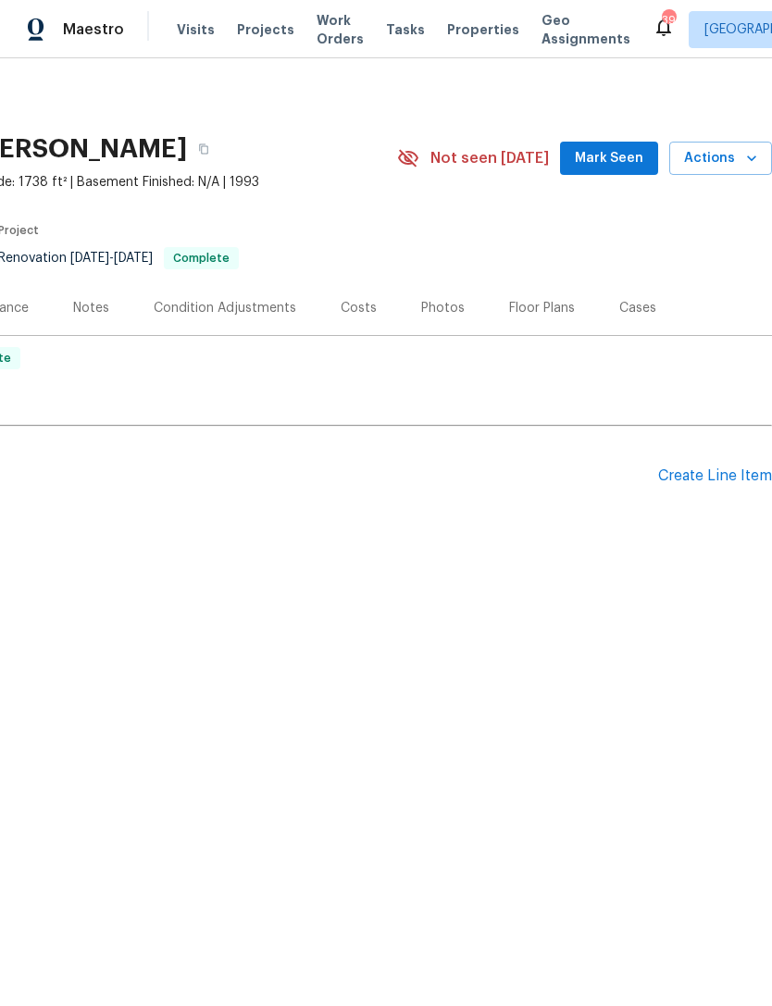
scroll to position [0, 274]
click at [711, 479] on div "Create Line Item" at bounding box center [715, 476] width 114 height 18
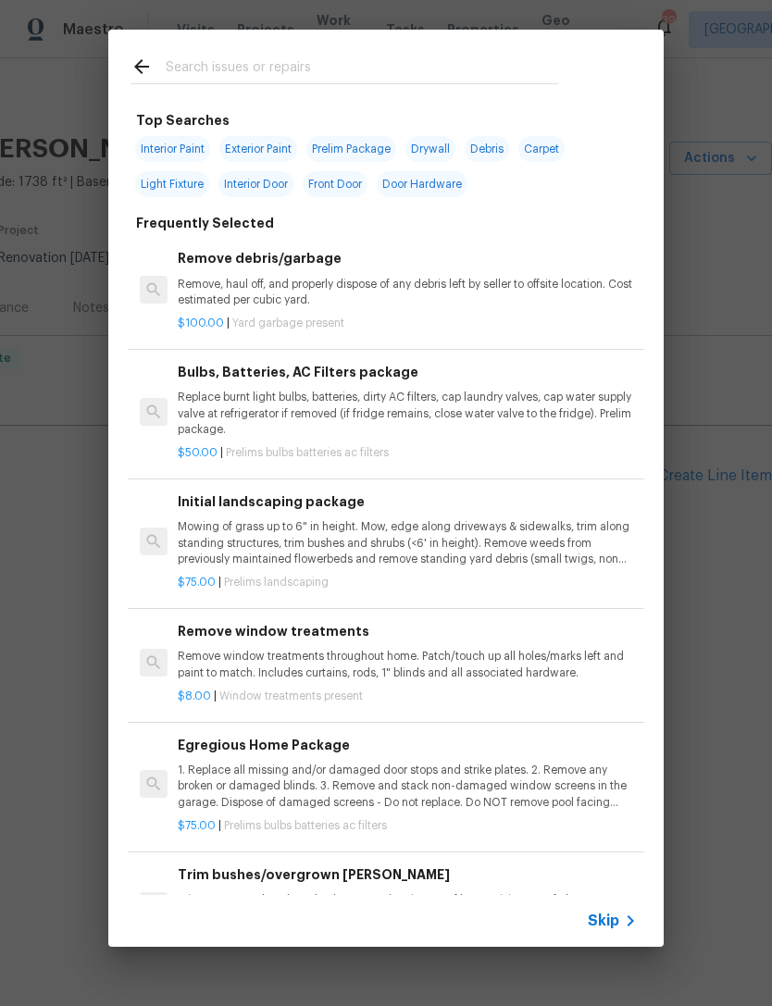
click at [210, 77] on input "text" at bounding box center [362, 70] width 392 height 28
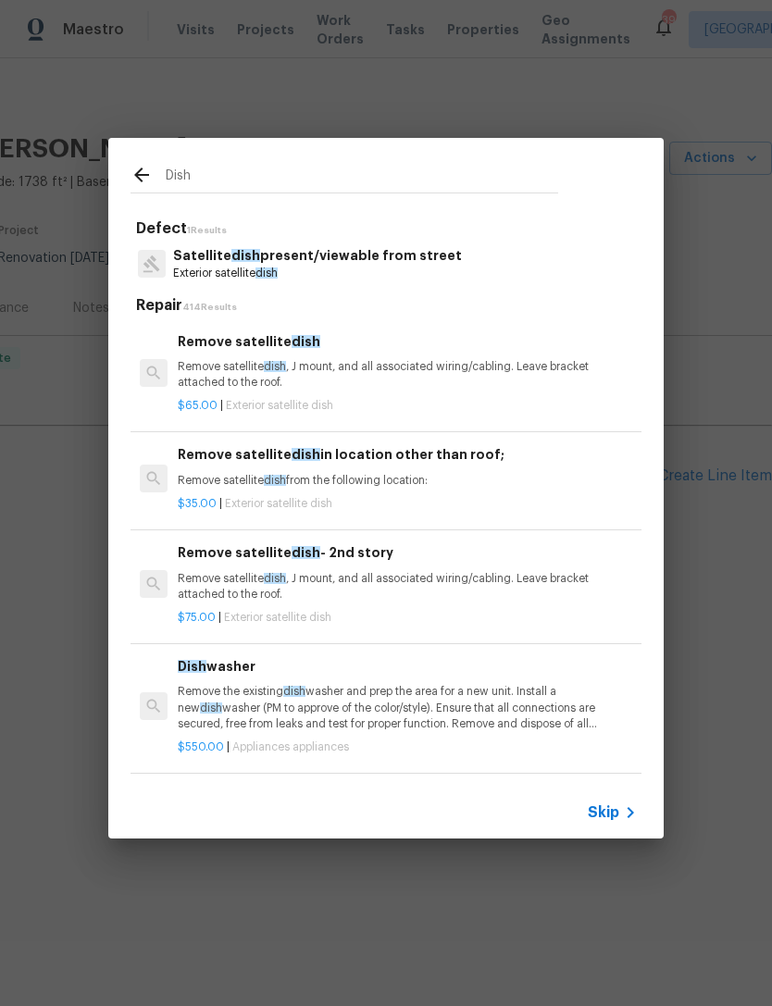
type input "Dishwasher"
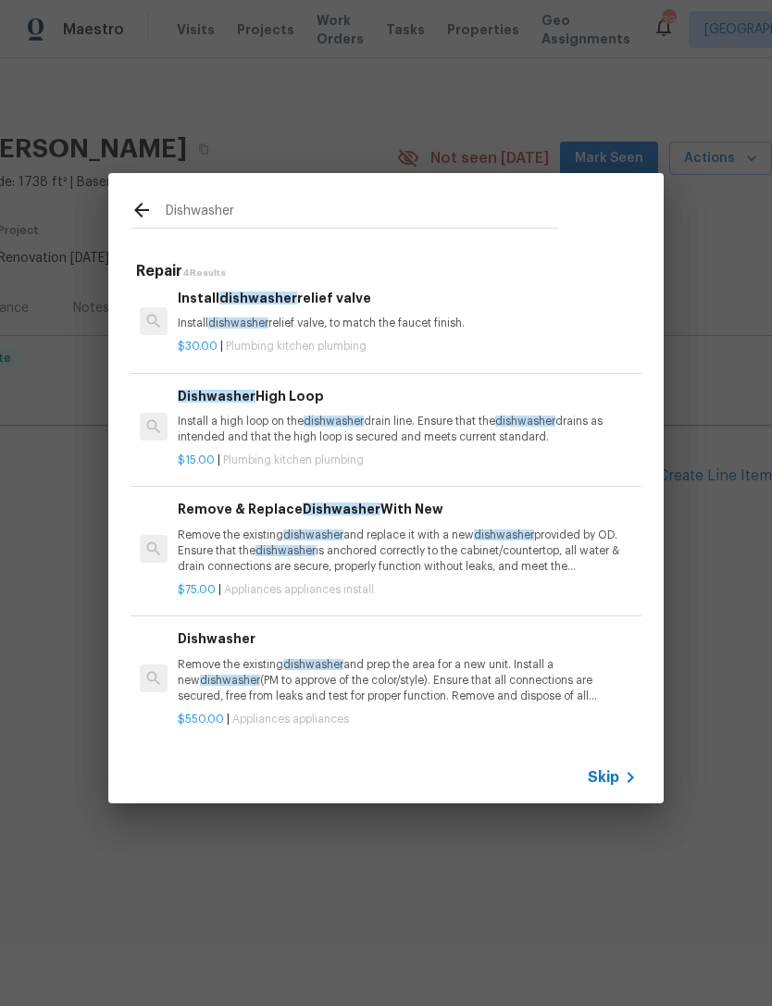
scroll to position [7, 0]
click at [218, 540] on p "Remove the existing dishwasher and replace it with a new dishwasher provided by…" at bounding box center [407, 551] width 459 height 47
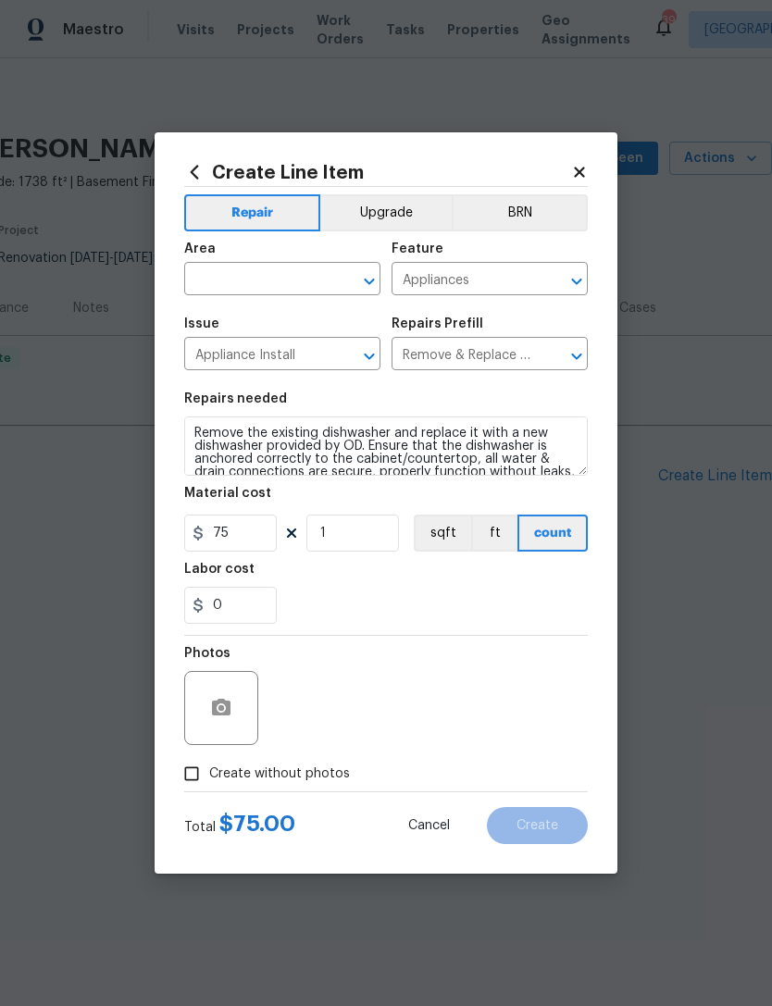
click at [248, 278] on input "text" at bounding box center [256, 280] width 144 height 29
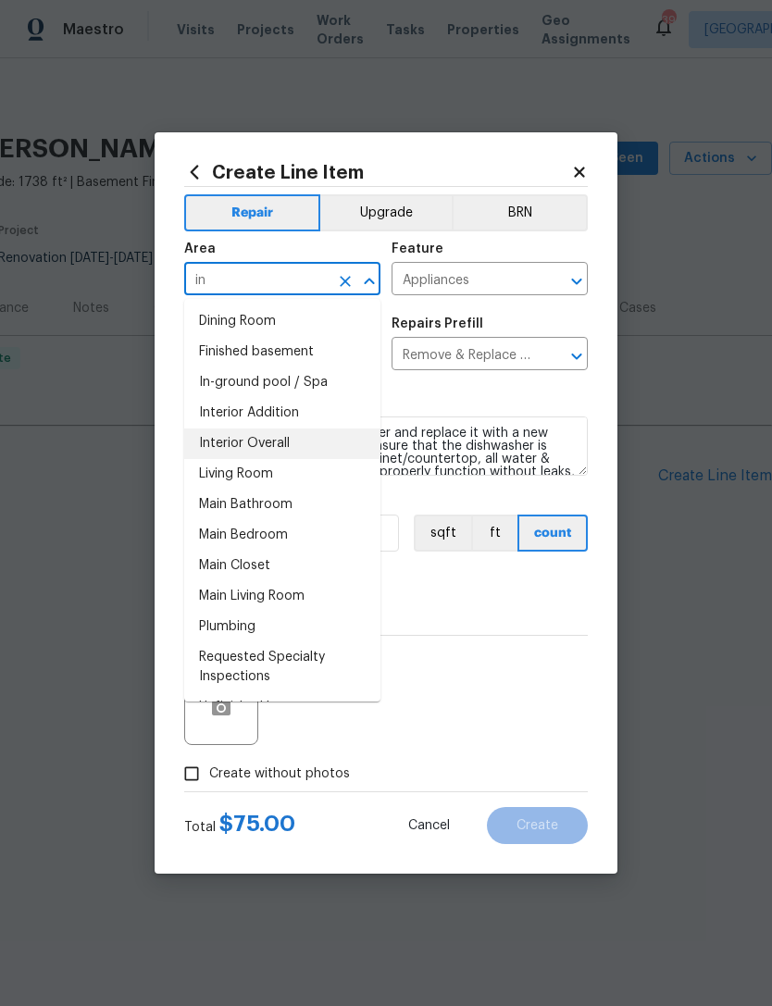
click at [286, 441] on li "Interior Overall" at bounding box center [282, 443] width 196 height 31
type input "Interior Overall"
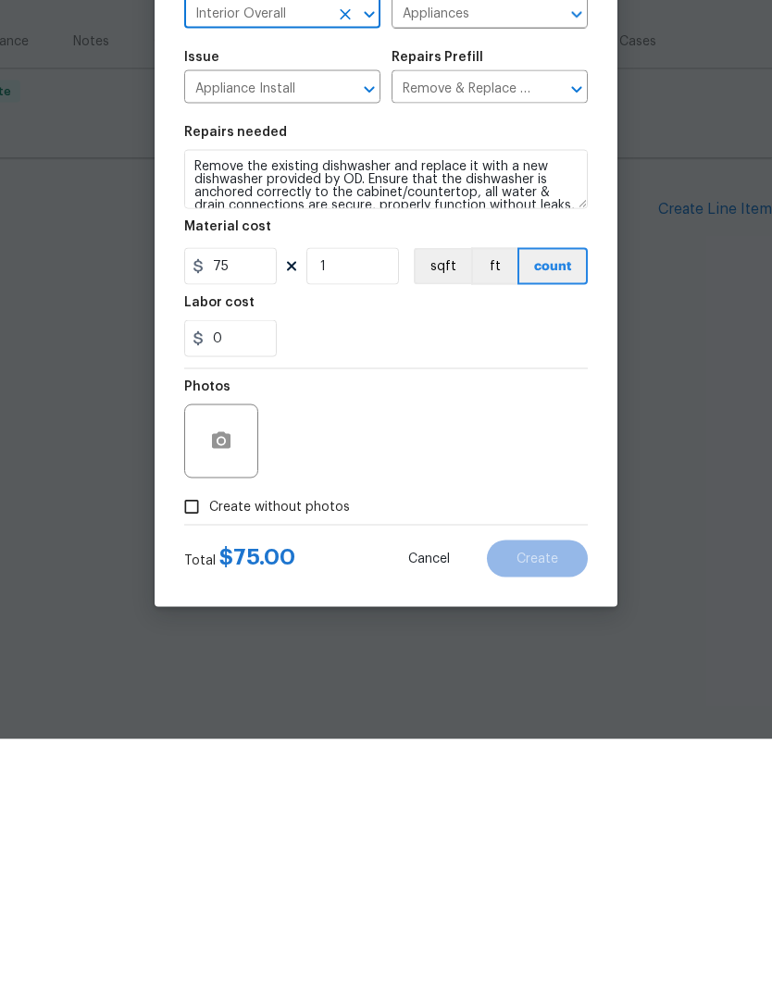
click at [200, 756] on input "Create without photos" at bounding box center [191, 773] width 35 height 35
checkbox input "true"
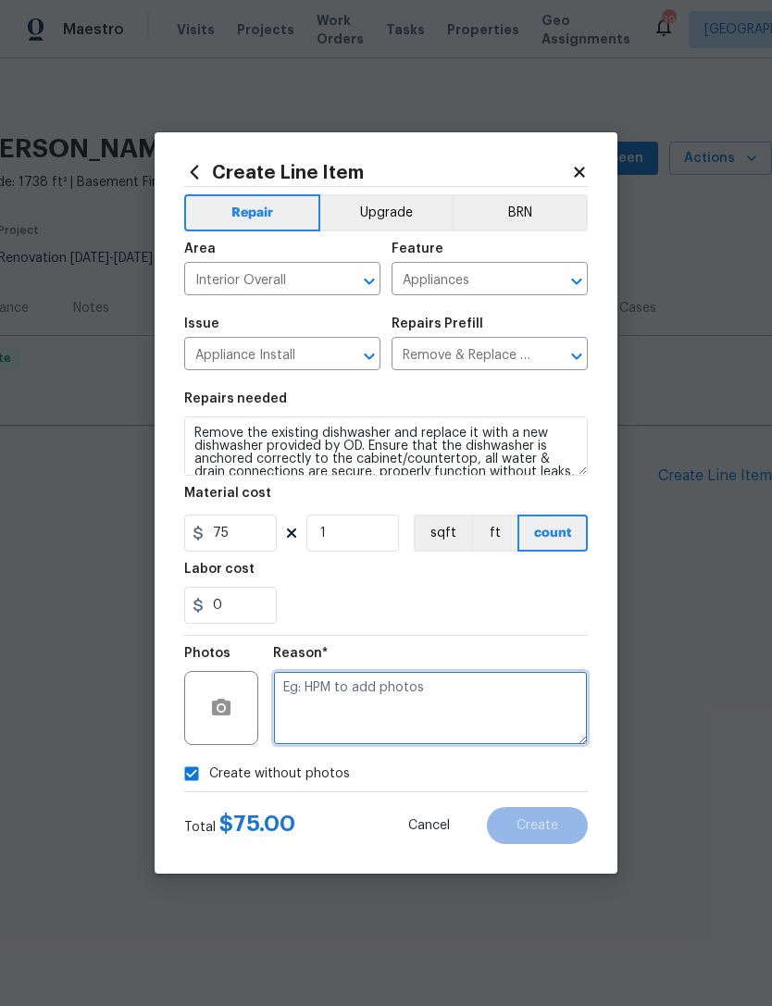
click at [379, 693] on textarea at bounding box center [430, 708] width 315 height 74
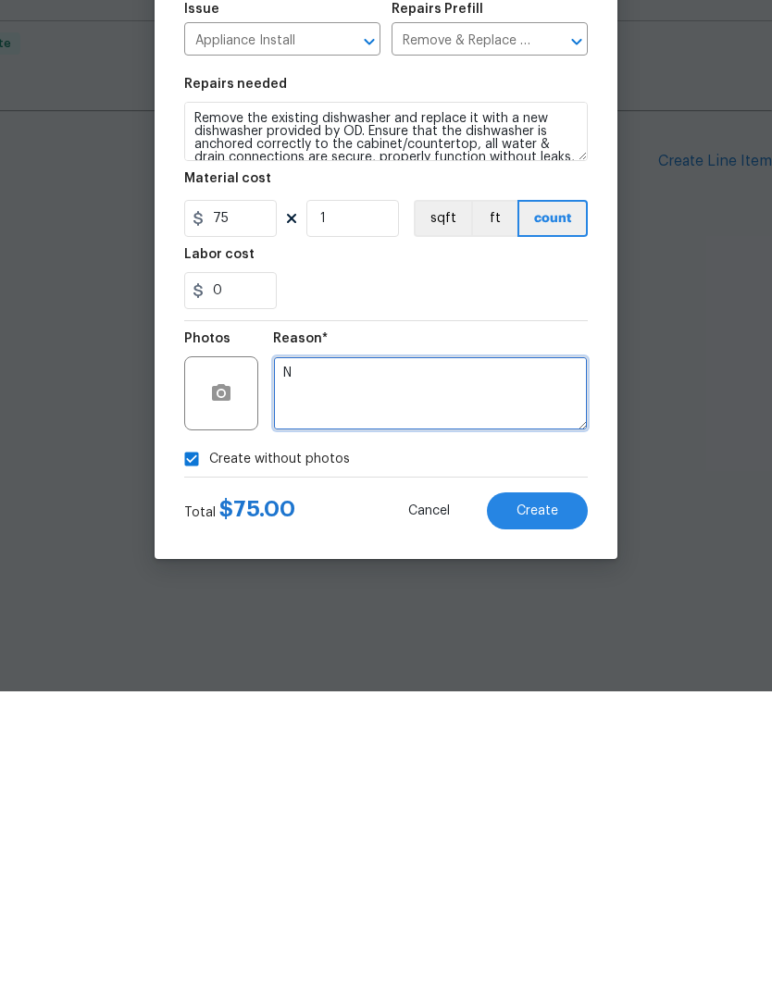
type textarea "N"
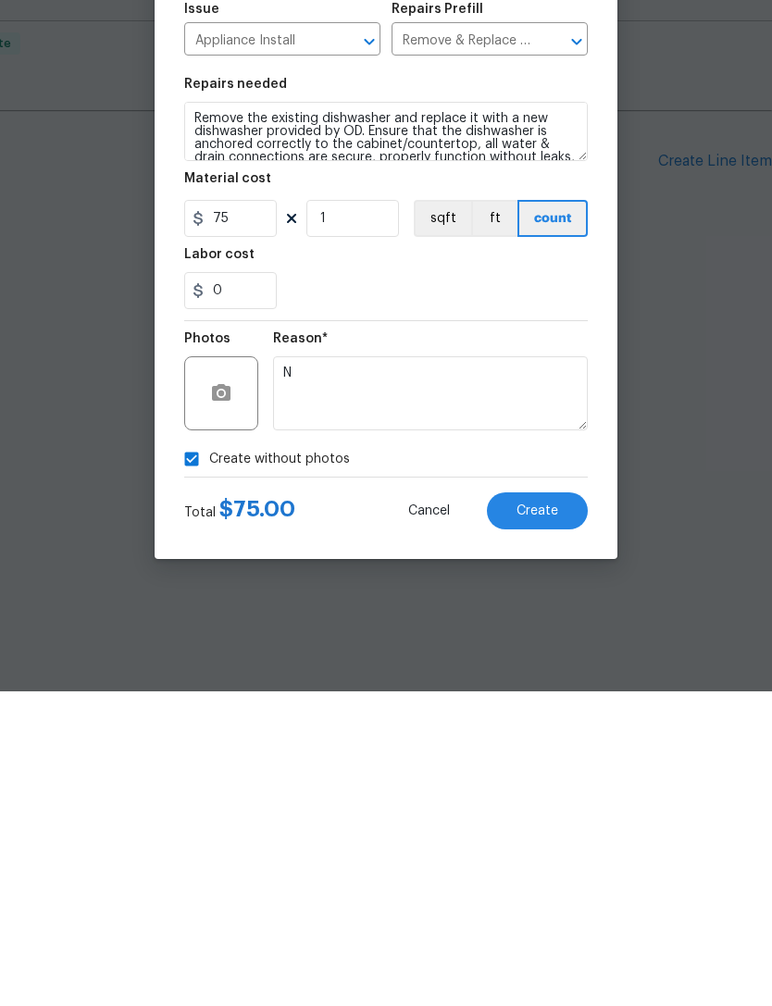
click at [524, 819] on span "Create" at bounding box center [537, 826] width 42 height 14
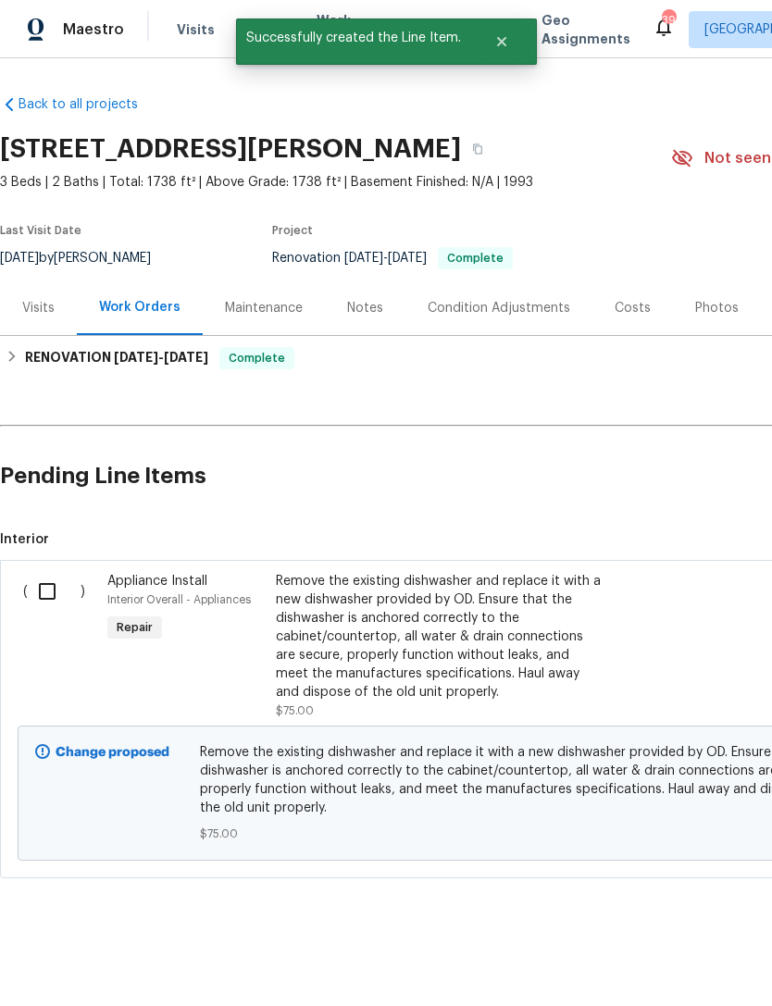
scroll to position [0, 0]
click at [45, 592] on input "checkbox" at bounding box center [54, 591] width 53 height 39
checkbox input "true"
click at [702, 961] on span "Create Work Order" at bounding box center [665, 959] width 123 height 23
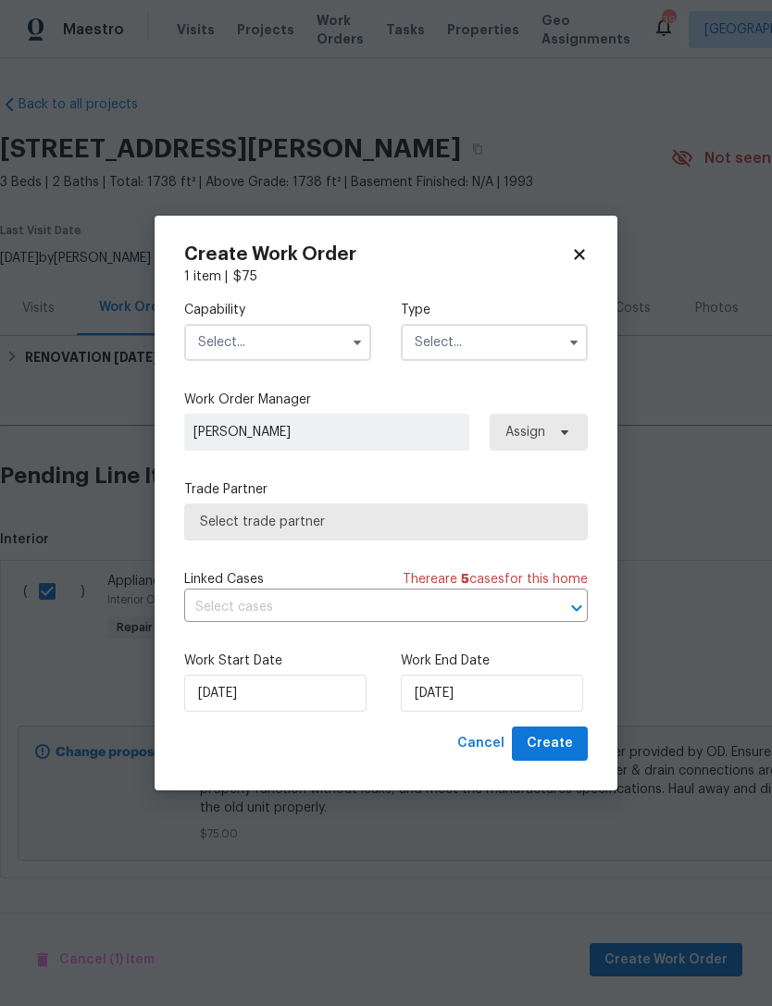
click at [269, 337] on input "text" at bounding box center [277, 342] width 187 height 37
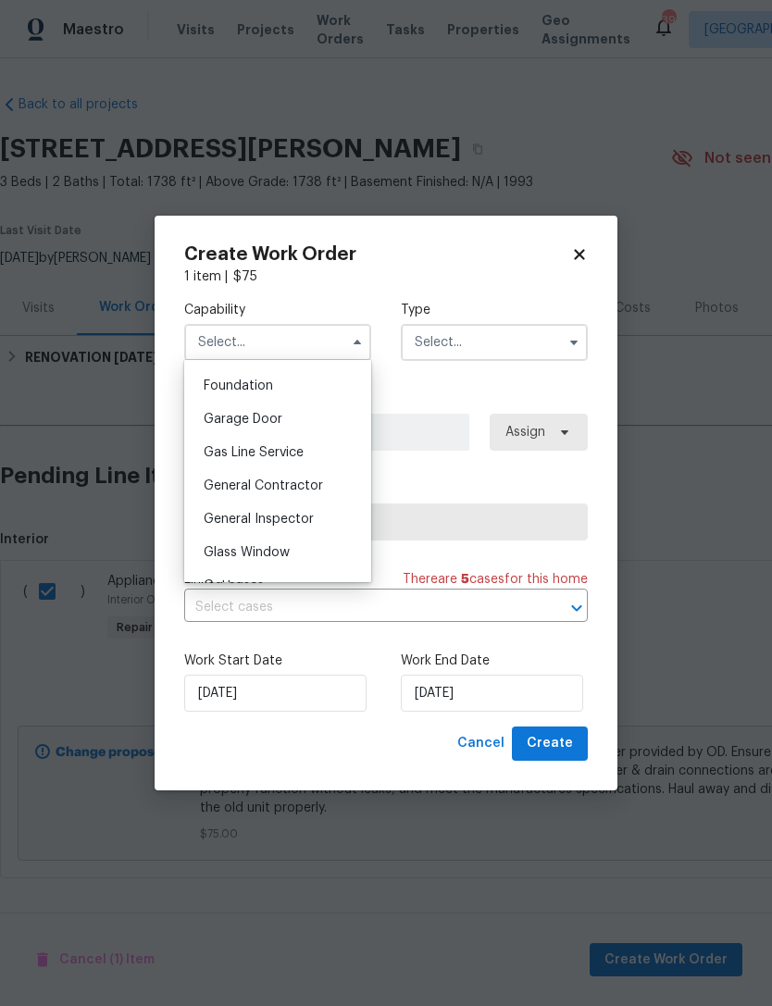
scroll to position [781, 0]
click at [315, 475] on div "General Contractor" at bounding box center [278, 484] width 178 height 33
type input "General Contractor"
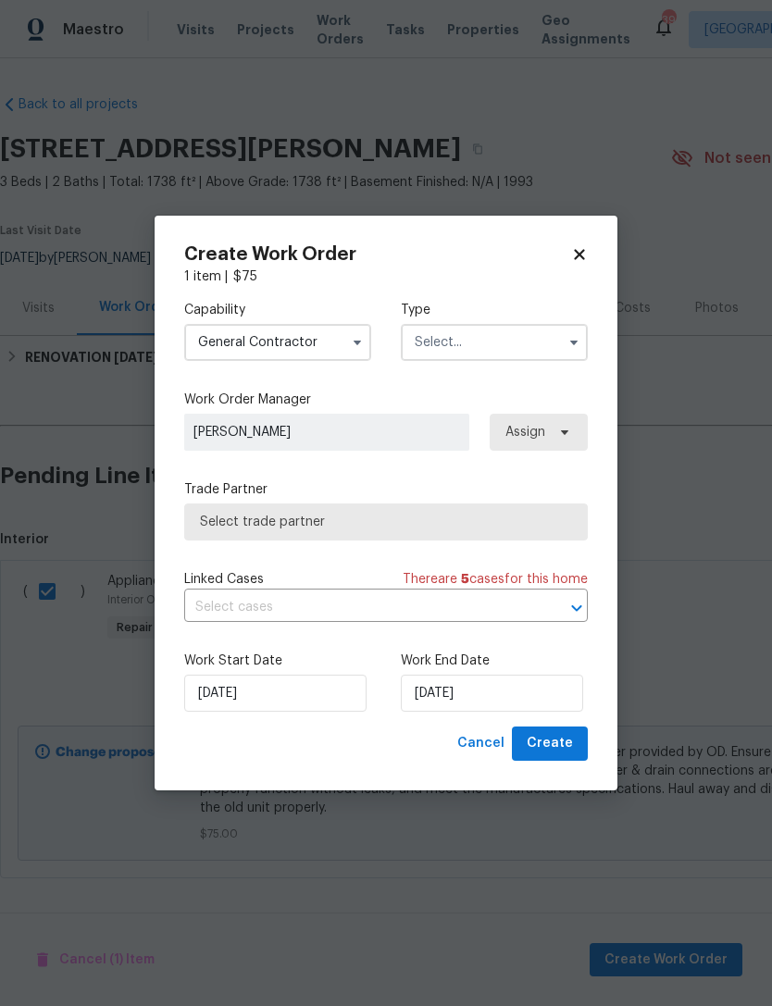
click at [452, 341] on input "text" at bounding box center [494, 342] width 187 height 37
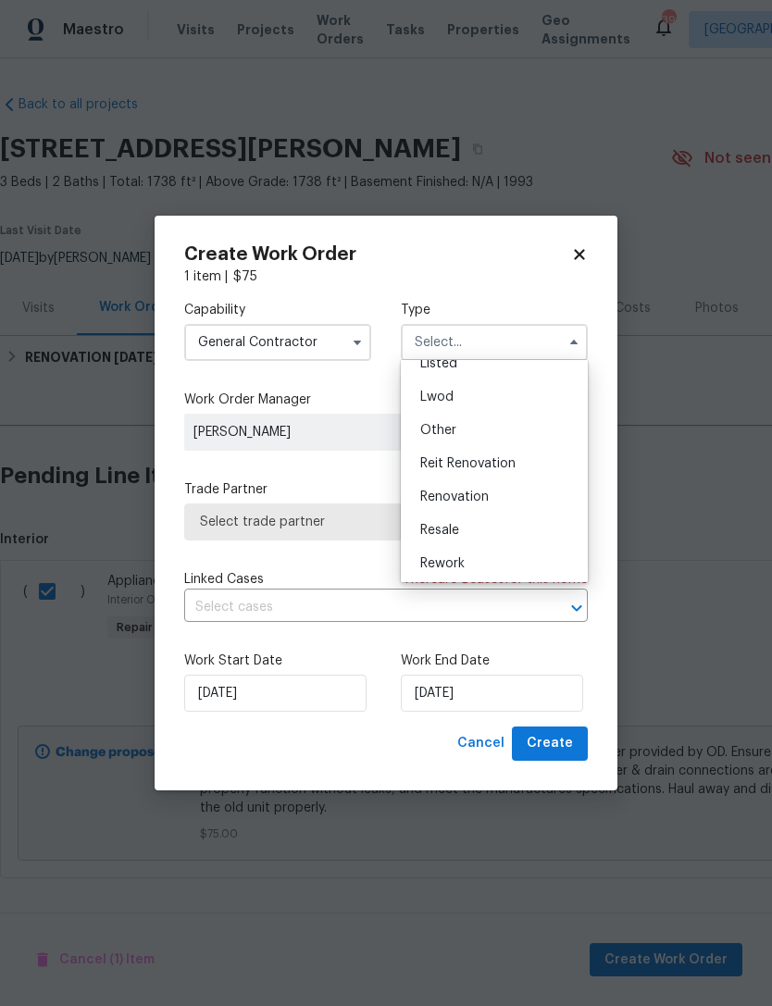
scroll to position [132, 0]
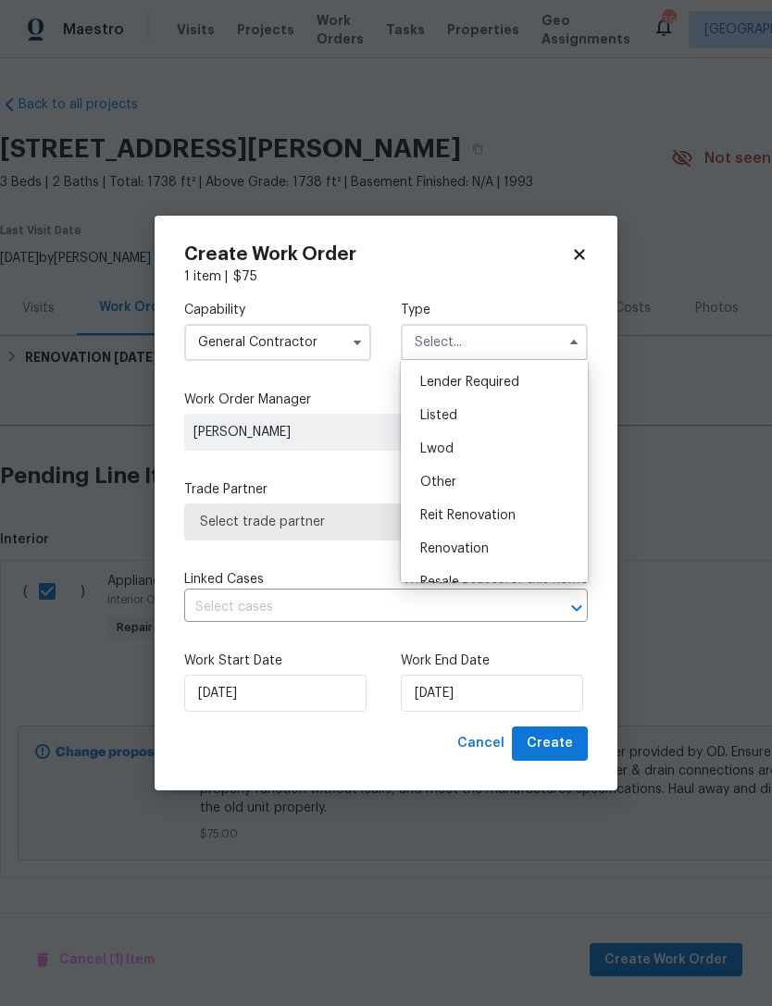
click at [447, 416] on span "Listed" at bounding box center [438, 415] width 37 height 13
type input "Listed"
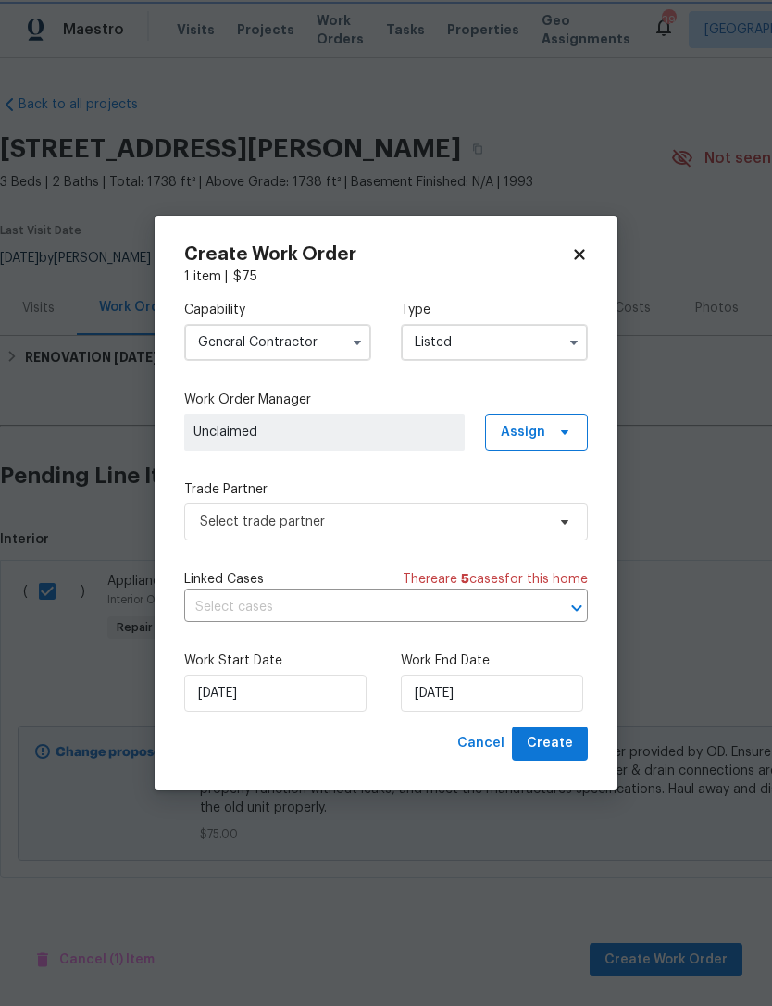
scroll to position [0, 0]
click at [437, 696] on input "10/1/2025" at bounding box center [492, 693] width 182 height 37
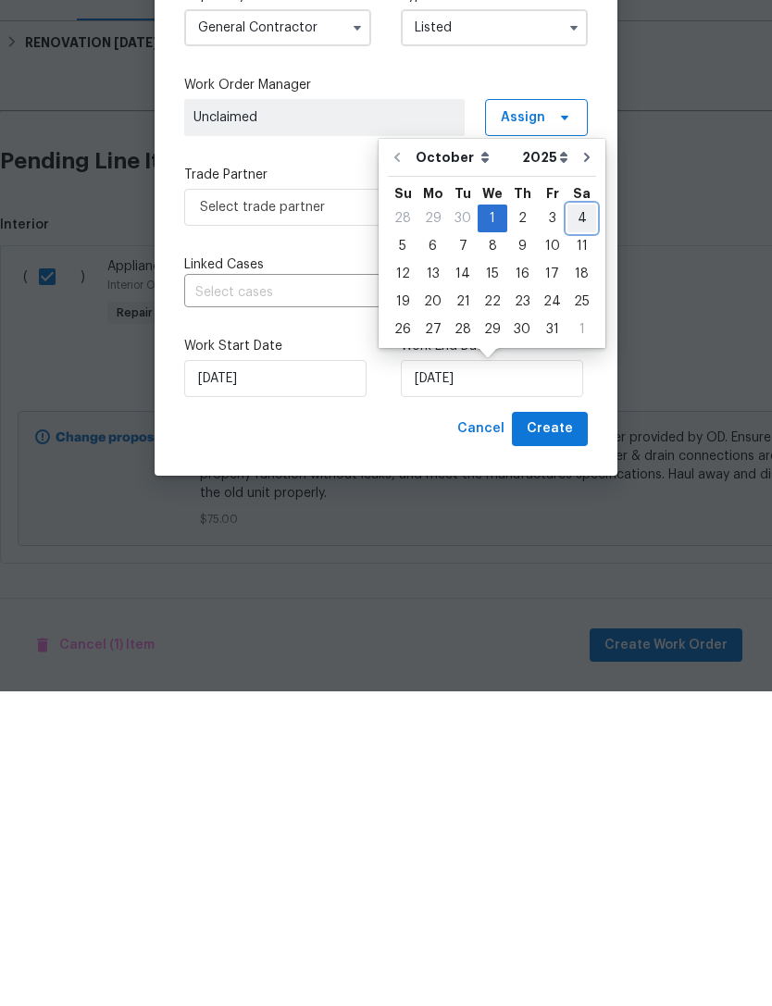
click at [574, 520] on div "4" at bounding box center [581, 533] width 29 height 26
type input "10/4/2025"
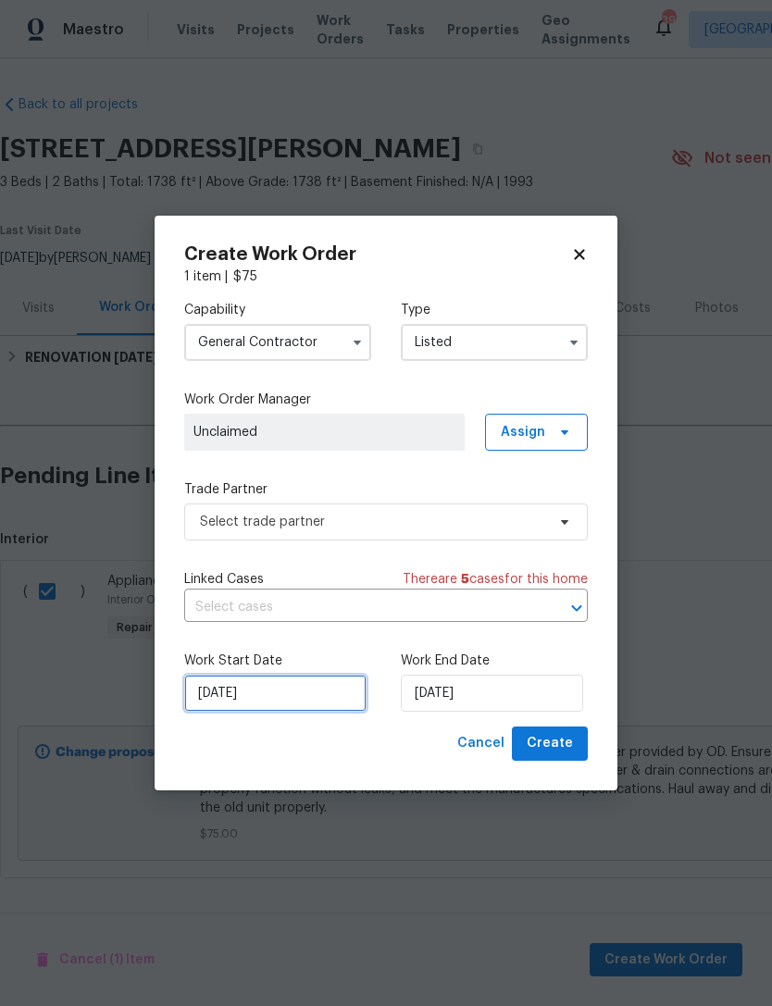
click at [250, 697] on input "10/1/2025" at bounding box center [275, 693] width 182 height 37
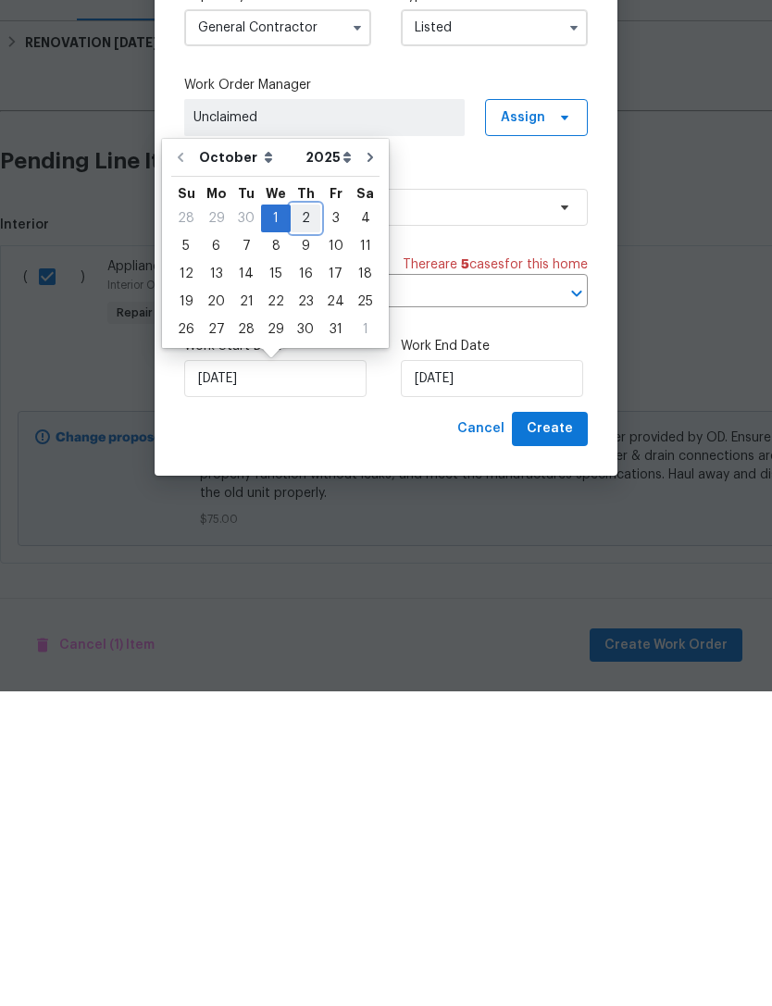
click at [298, 520] on div "2" at bounding box center [306, 533] width 30 height 26
type input "10/2/2025"
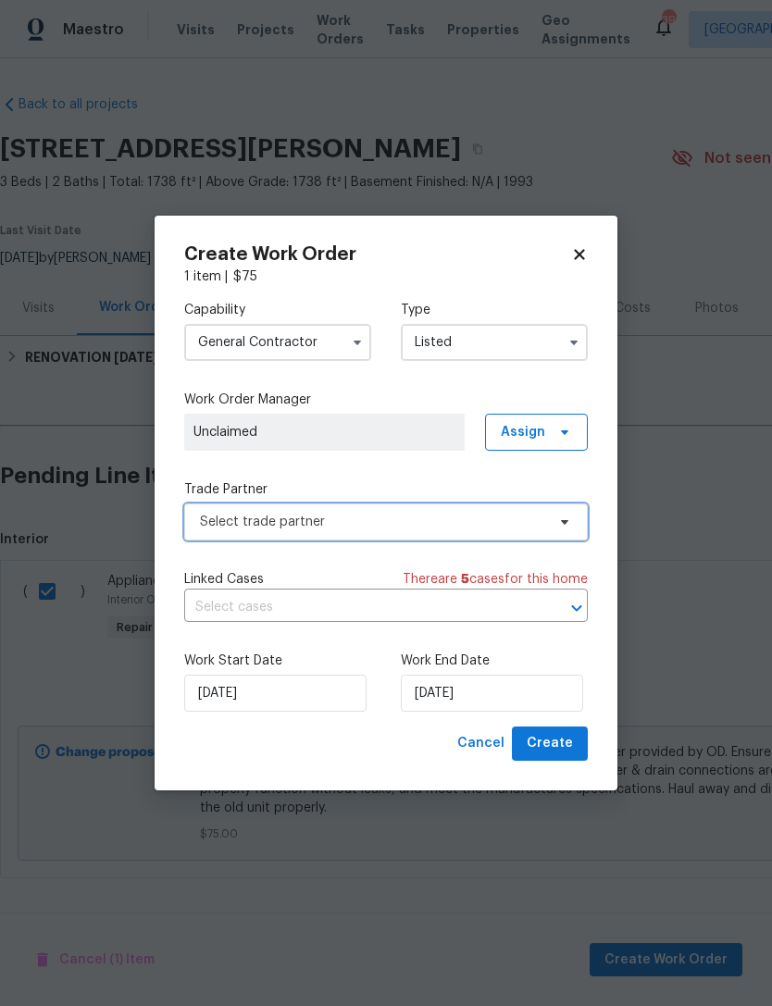
click at [282, 519] on span "Select trade partner" at bounding box center [372, 522] width 345 height 19
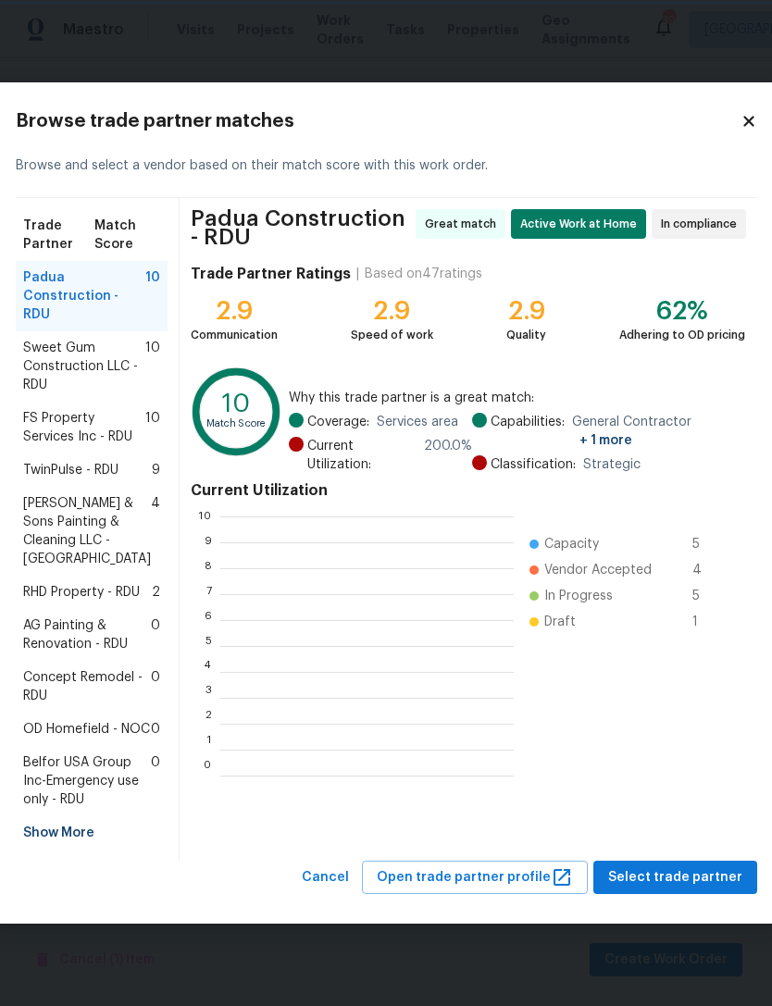
scroll to position [259, 293]
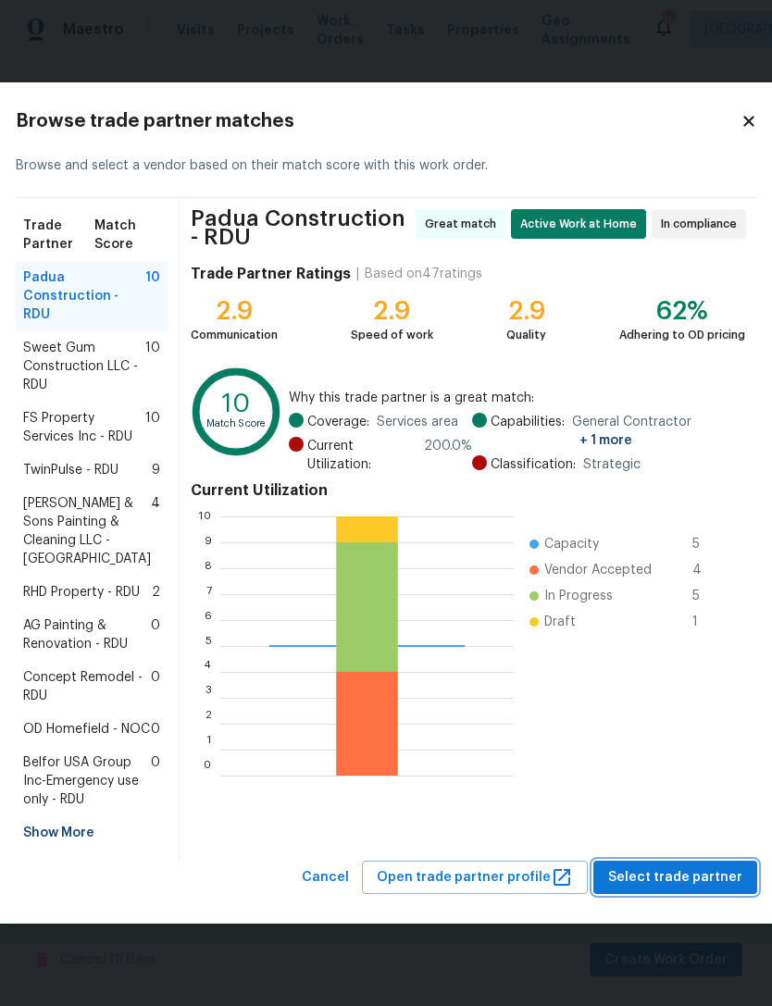
click at [694, 889] on span "Select trade partner" at bounding box center [675, 877] width 134 height 23
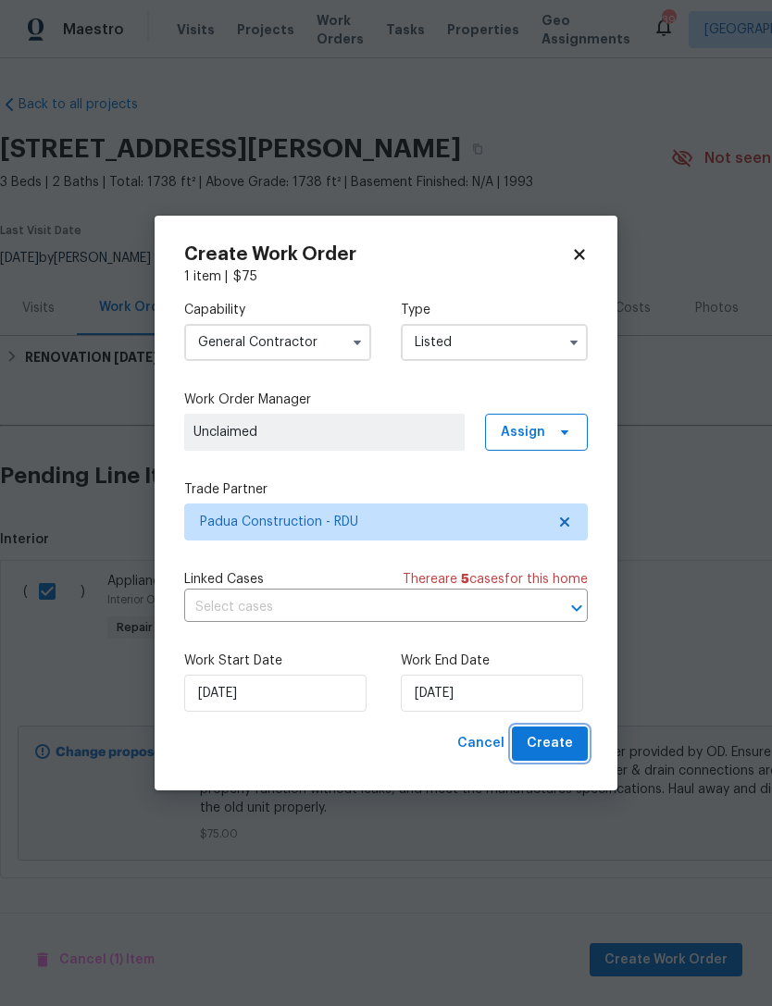
click at [558, 744] on span "Create" at bounding box center [550, 743] width 46 height 23
checkbox input "false"
click at [562, 428] on icon at bounding box center [564, 432] width 15 height 15
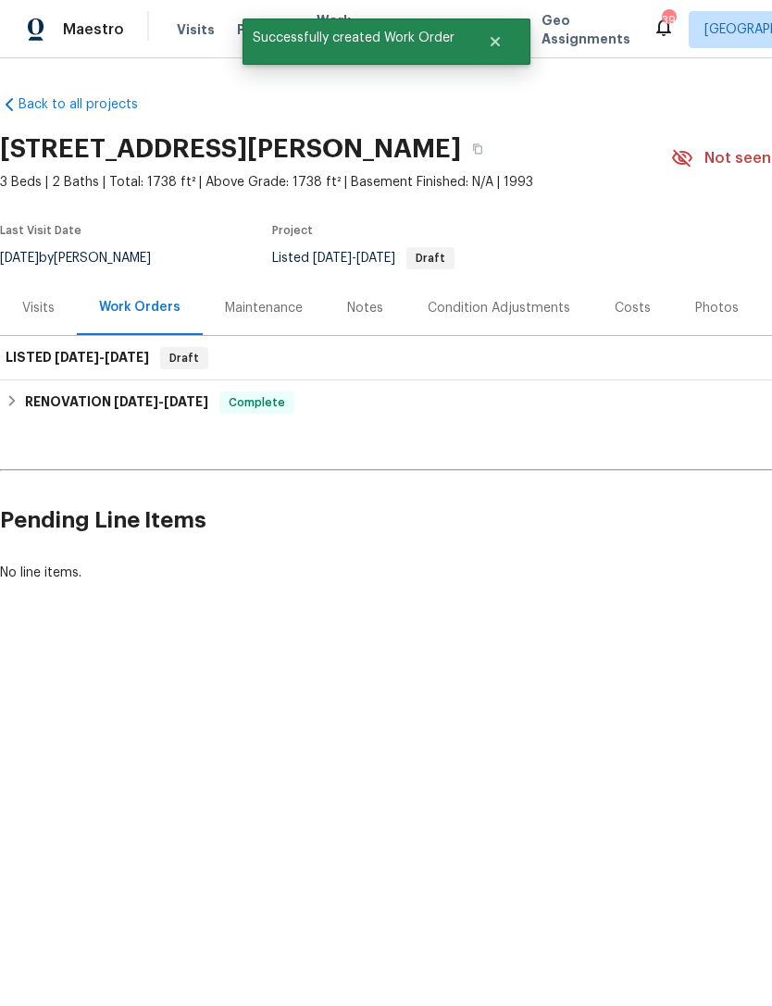
click at [551, 482] on h2 "Pending Line Items" at bounding box center [466, 520] width 932 height 86
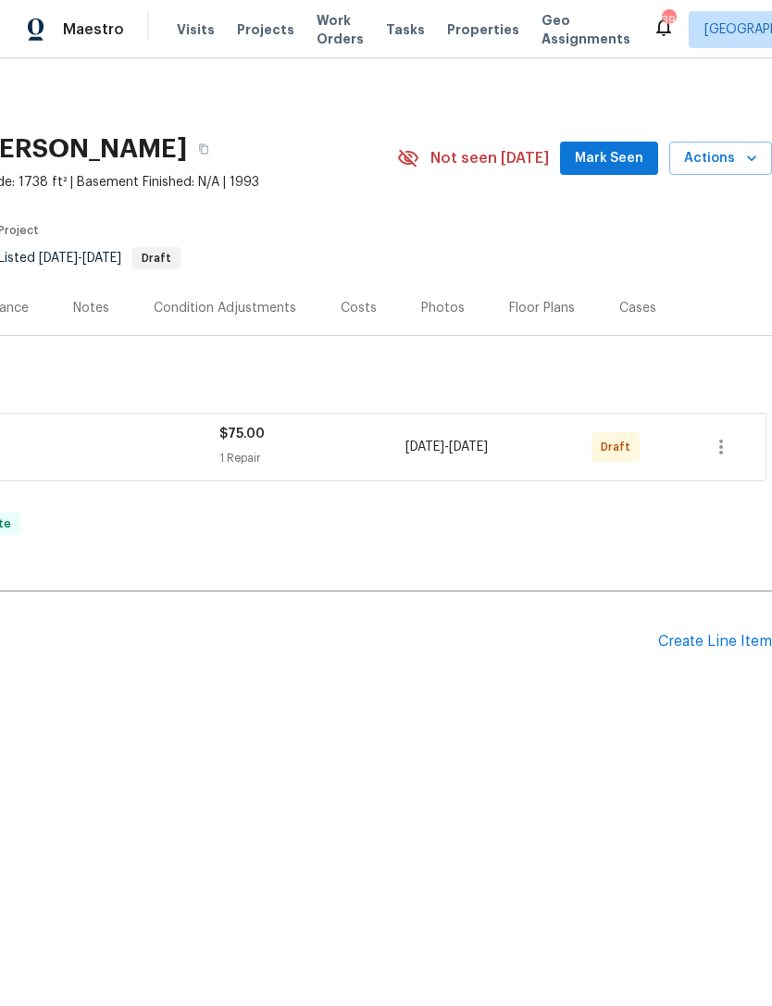
scroll to position [0, 274]
click at [729, 447] on icon "button" at bounding box center [721, 447] width 22 height 22
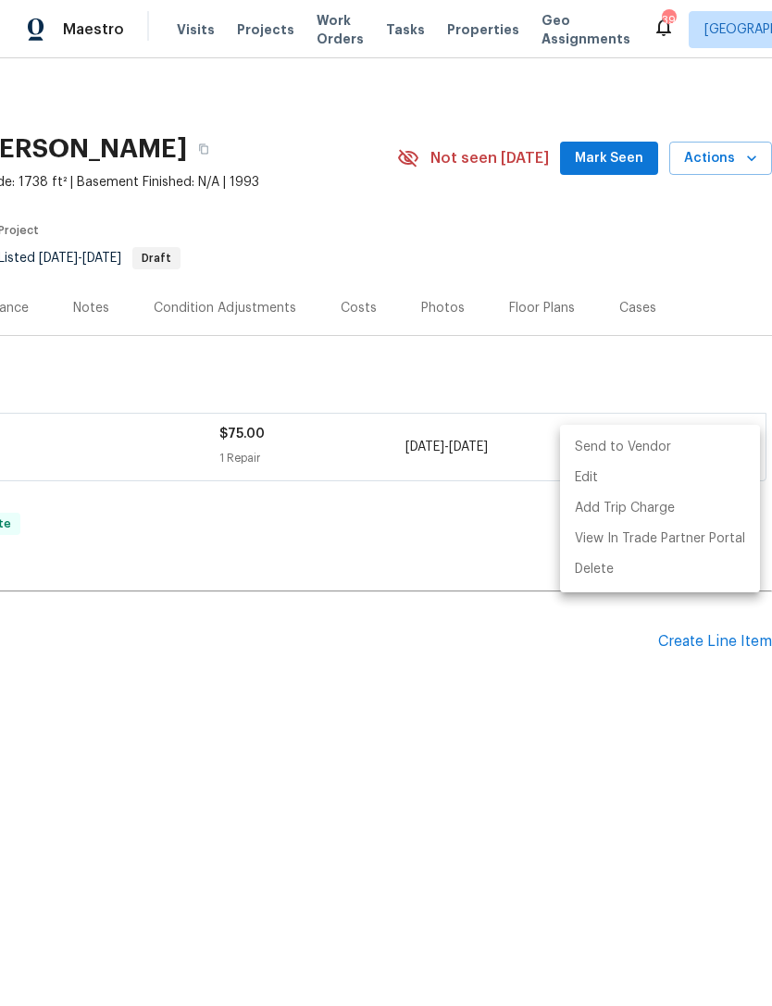
click at [627, 444] on li "Send to Vendor" at bounding box center [660, 447] width 200 height 31
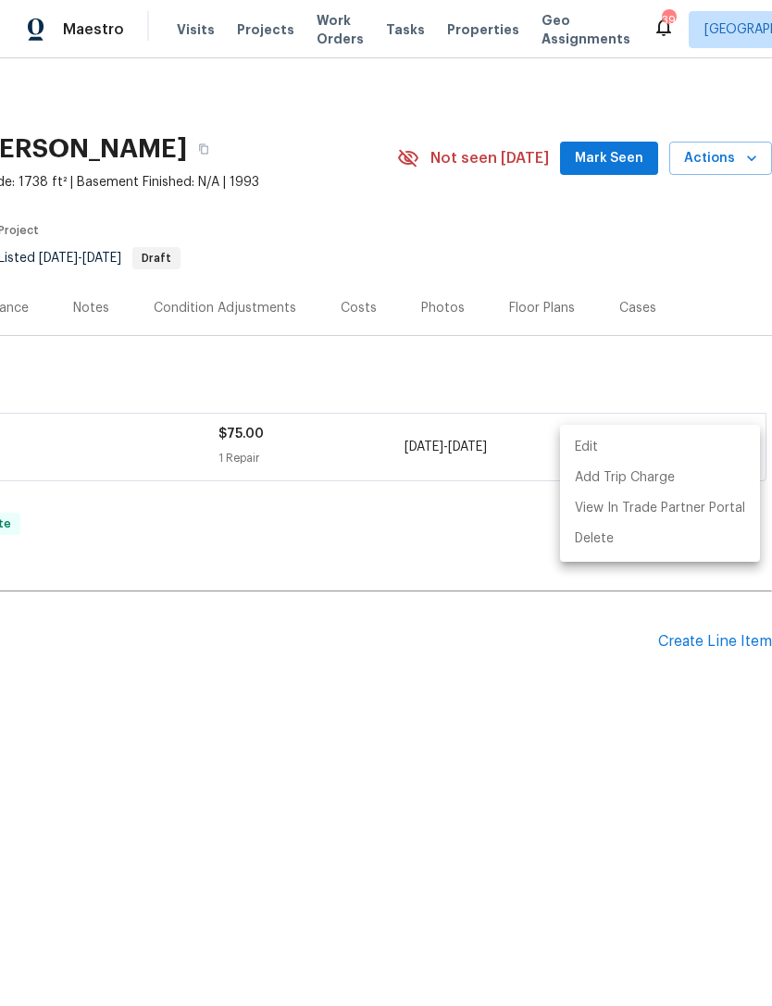
click at [445, 581] on div at bounding box center [386, 503] width 772 height 1006
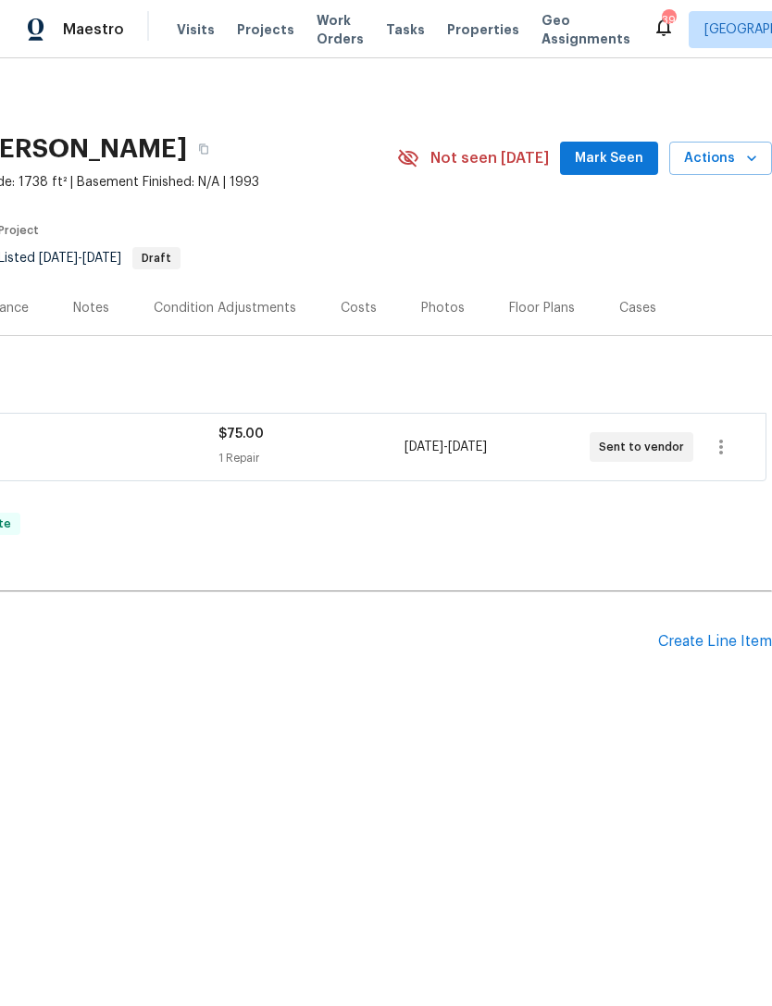
click at [589, 150] on span "Mark Seen" at bounding box center [609, 158] width 68 height 23
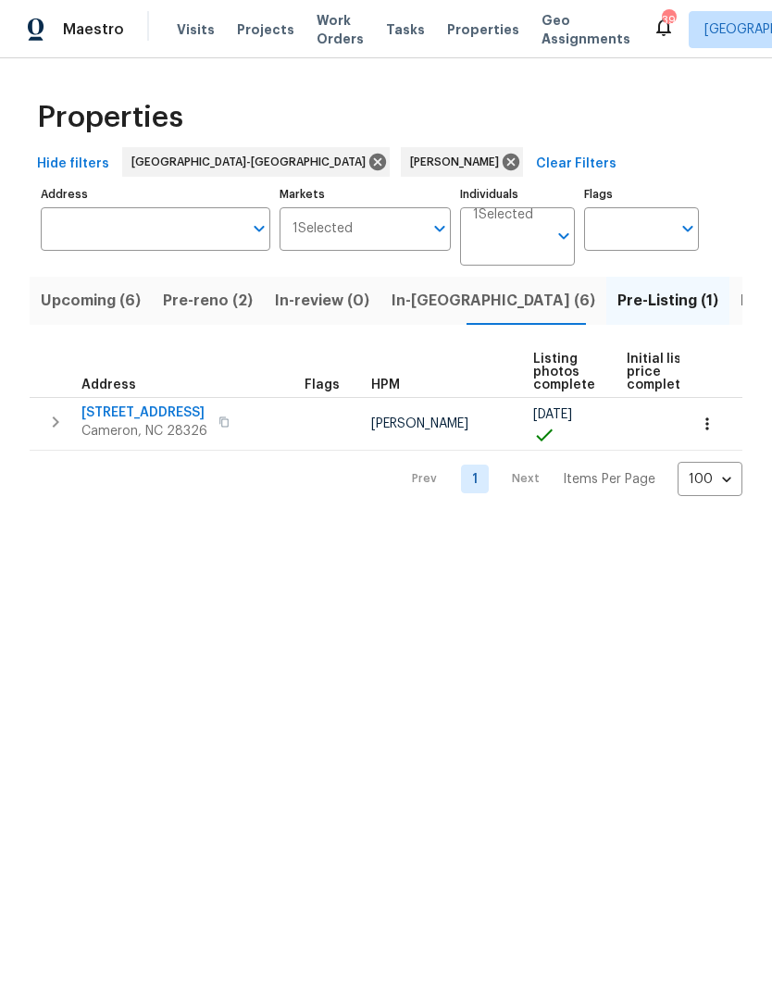
click at [90, 298] on span "Upcoming (6)" at bounding box center [91, 301] width 100 height 26
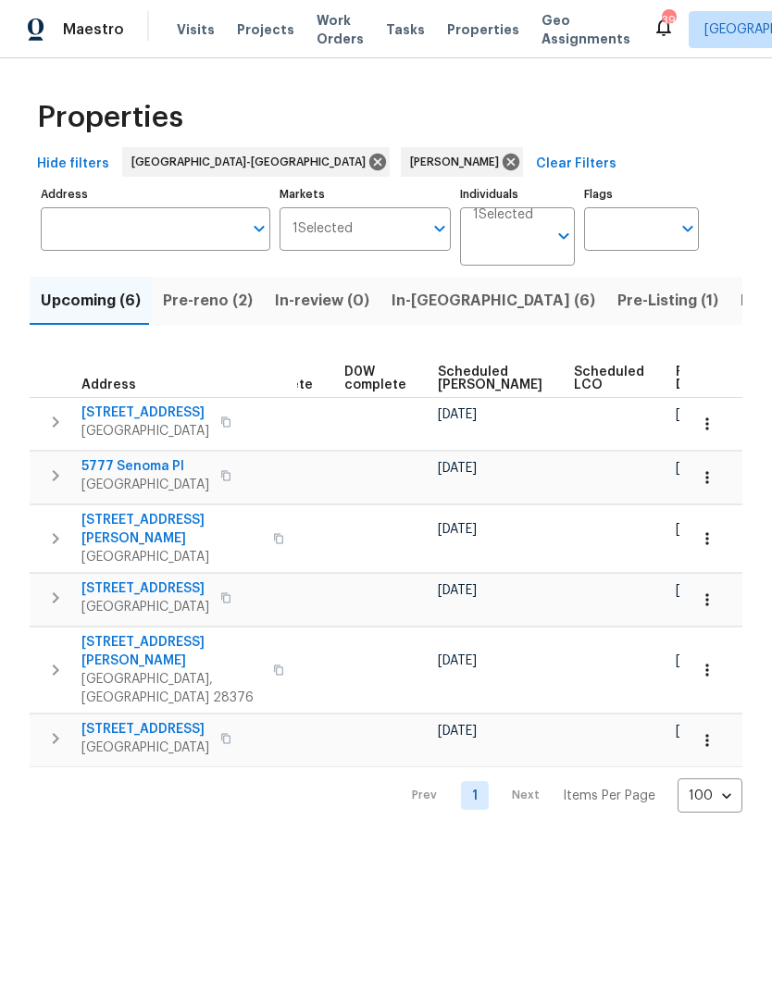
scroll to position [0, 464]
click at [450, 390] on span "Scheduled [PERSON_NAME]" at bounding box center [491, 379] width 105 height 26
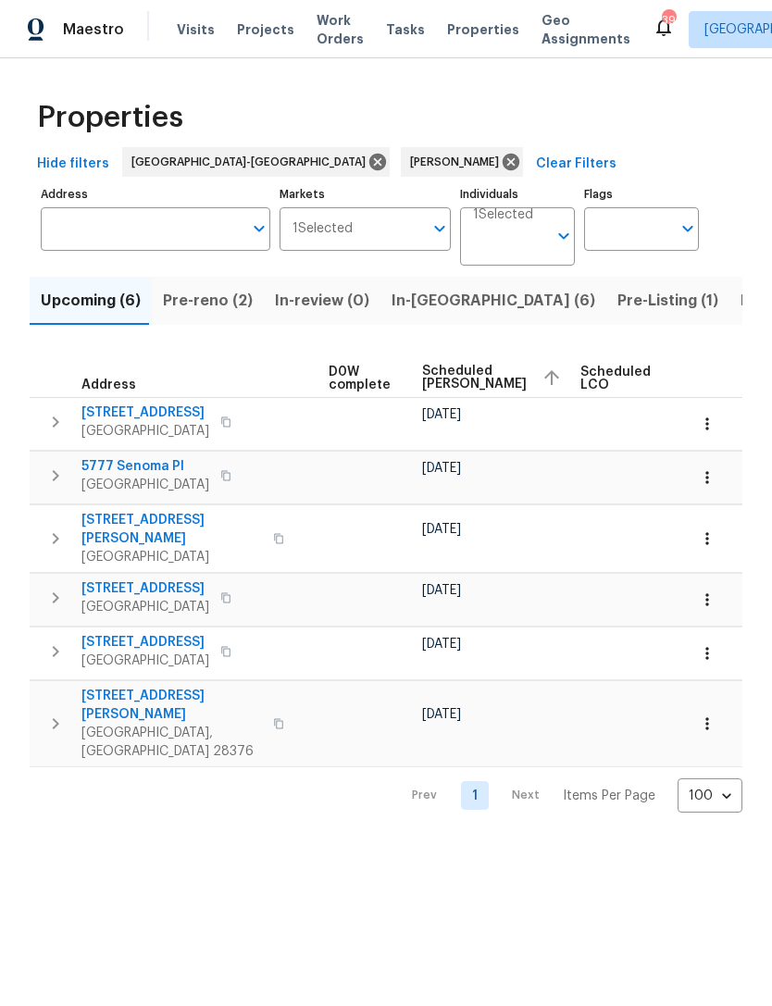
scroll to position [0, 481]
